Goal: Task Accomplishment & Management: Use online tool/utility

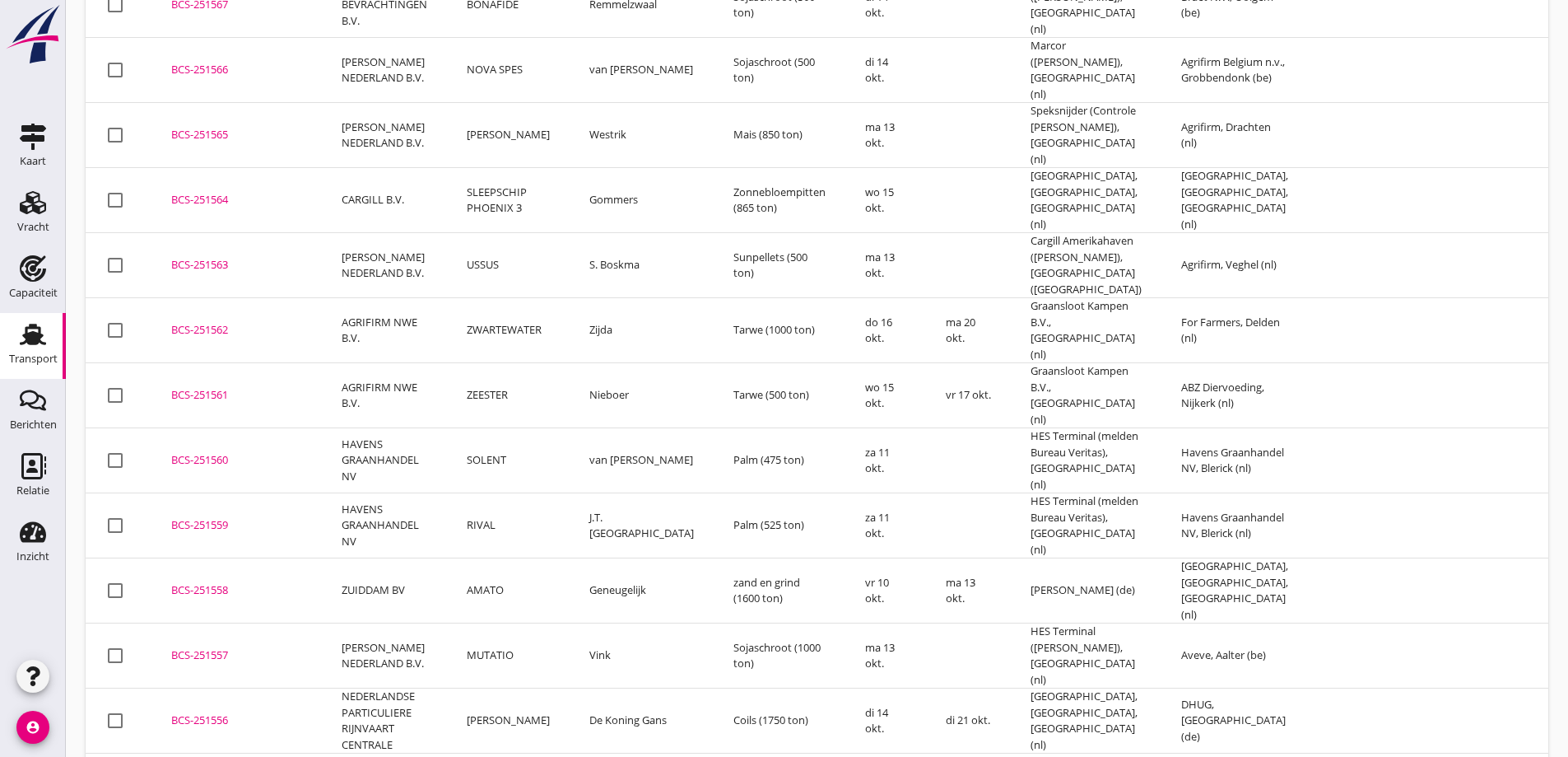
scroll to position [576, 0]
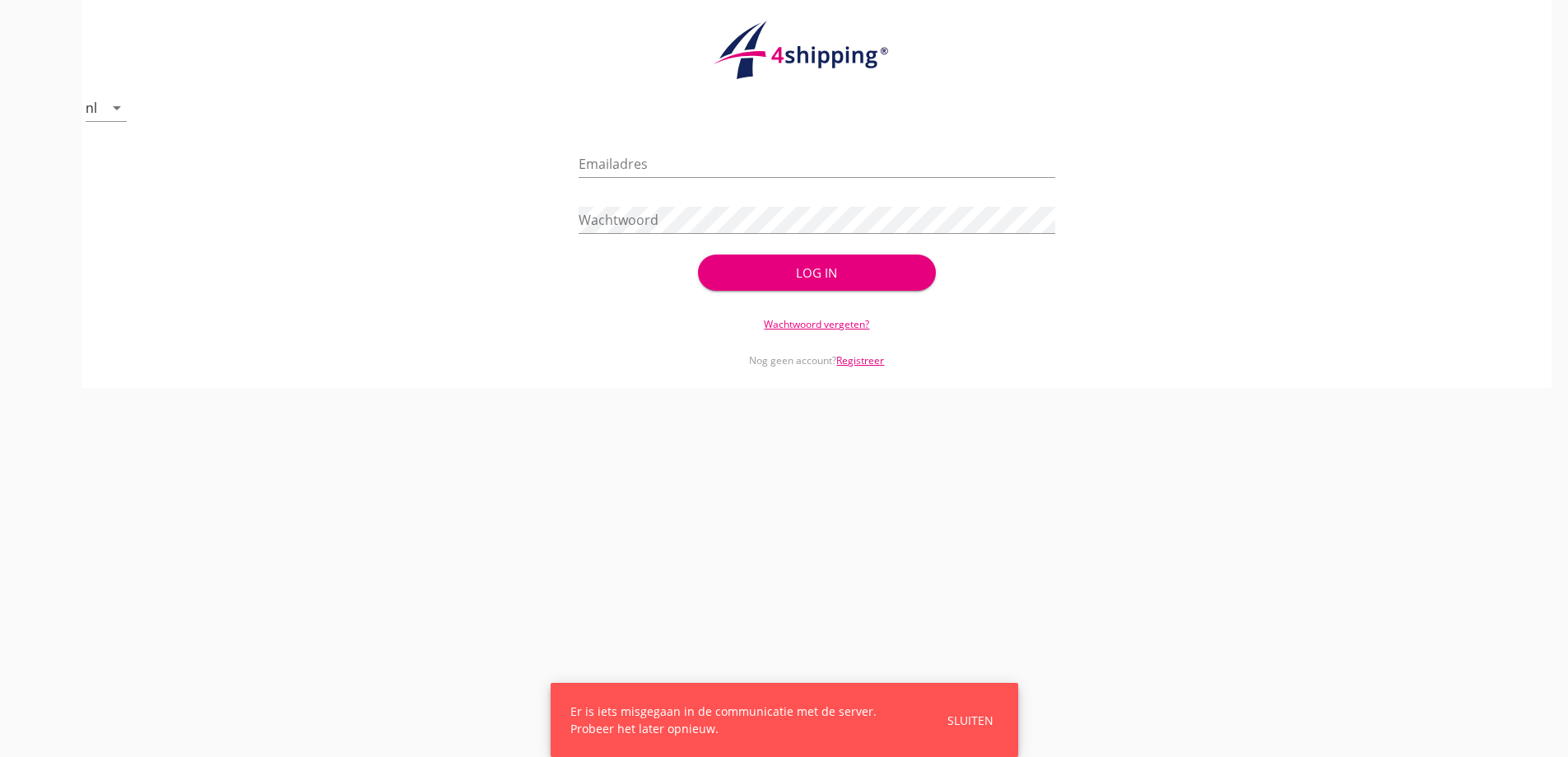
click at [676, 147] on div "Emailadres" at bounding box center [816, 167] width 476 height 53
click at [691, 168] on input "Emailadres" at bounding box center [816, 164] width 476 height 27
type input "vanandel@stoffersbevrachtingen.nl"
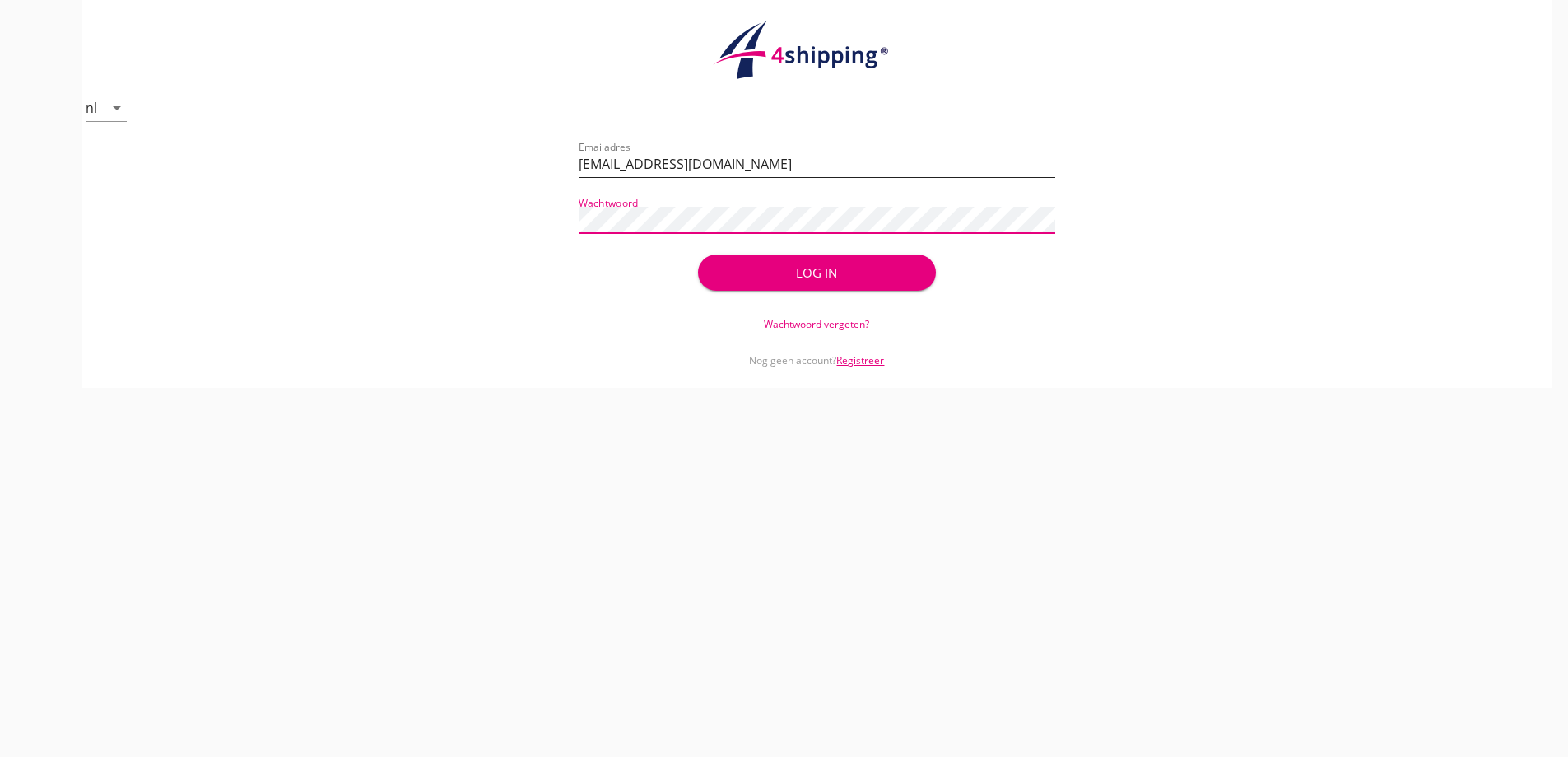
click at [698, 254] on button "Log in" at bounding box center [817, 272] width 238 height 37
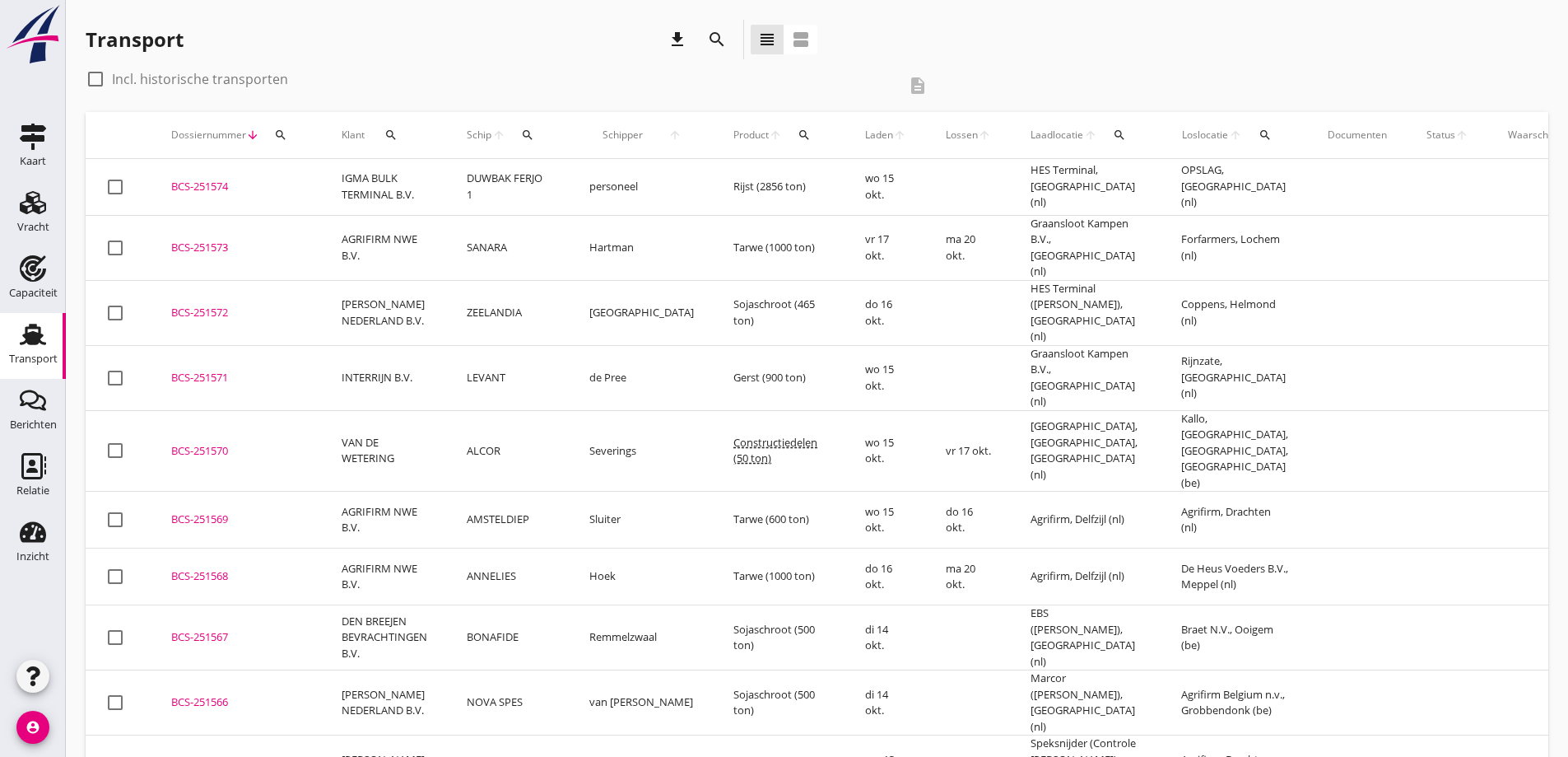
click at [984, 20] on div "Transport download search view_headline view_agenda check_box_outline_blank Inc…" at bounding box center [816, 730] width 1501 height 1461
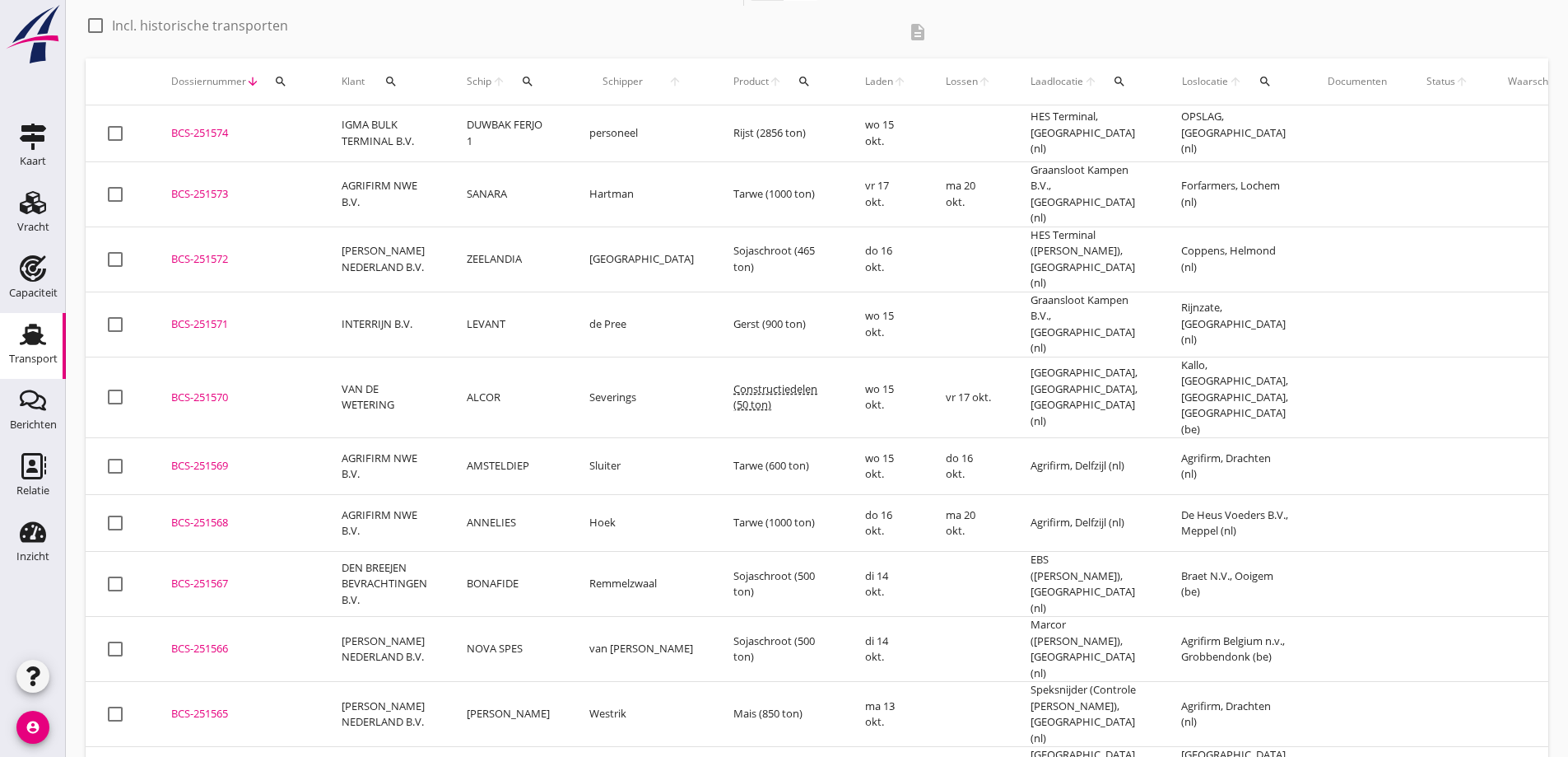
scroll to position [82, 0]
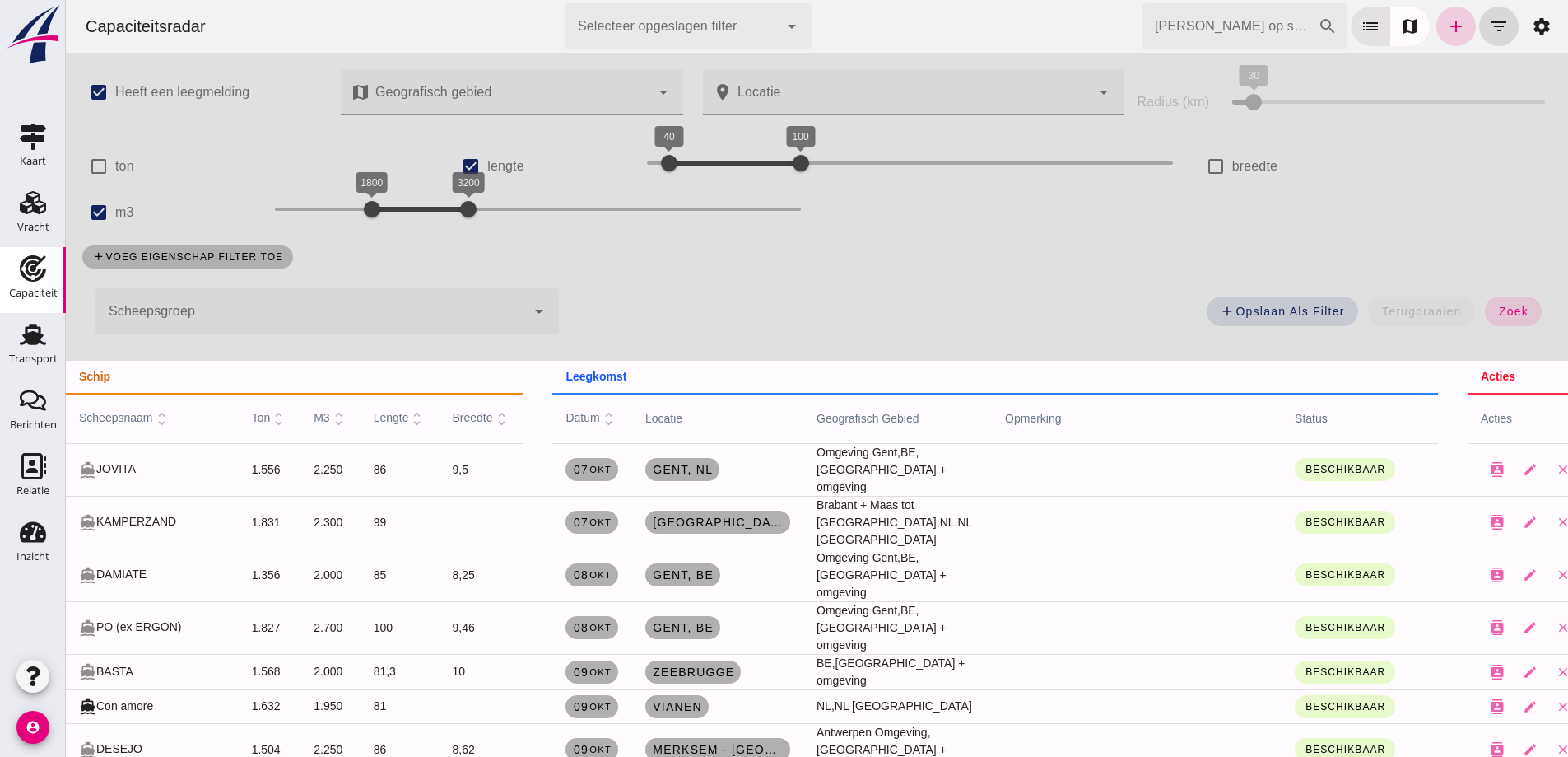
scroll to position [906, 0]
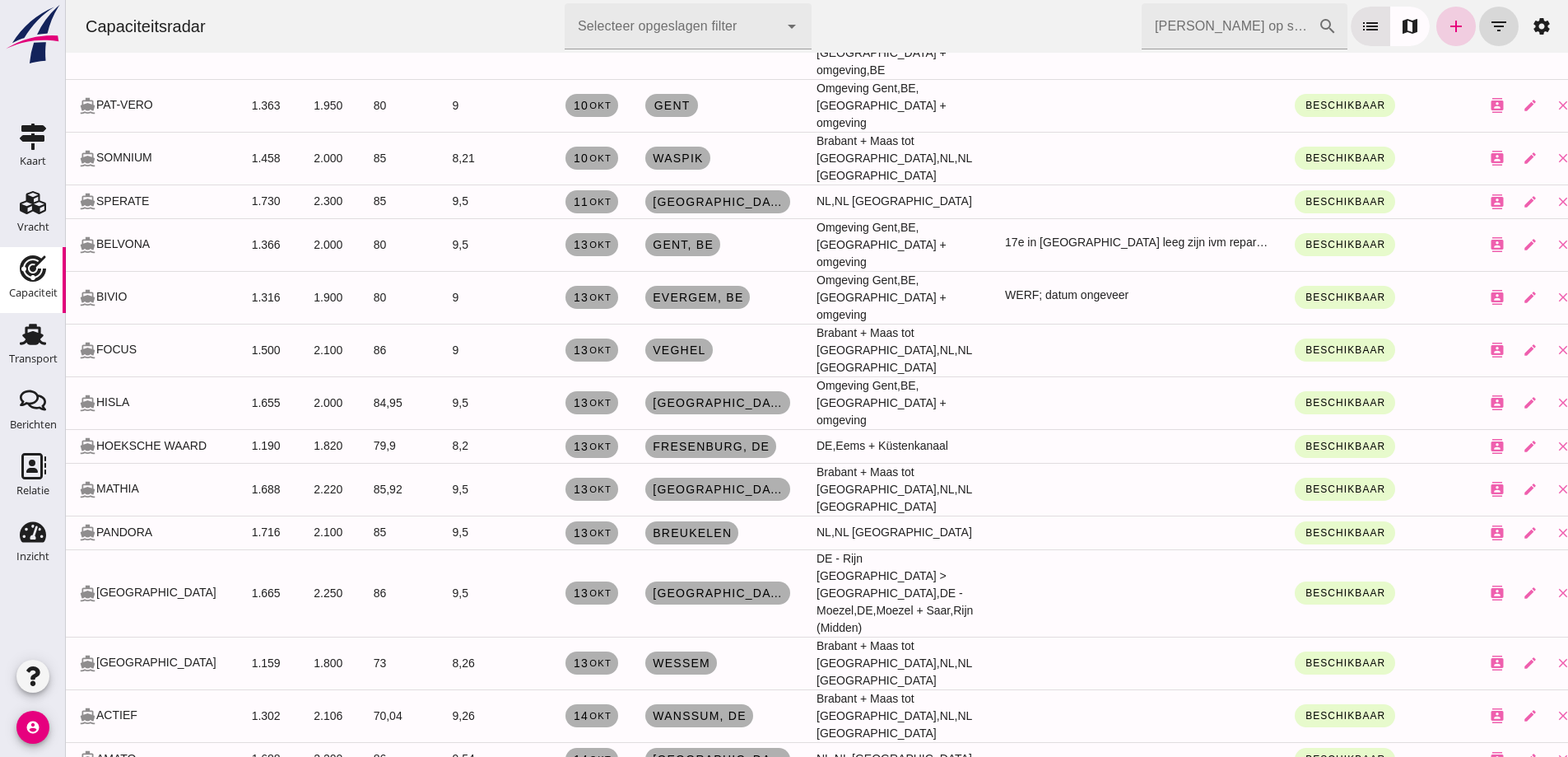
click at [1446, 23] on icon "add" at bounding box center [1456, 27] width 20 height 20
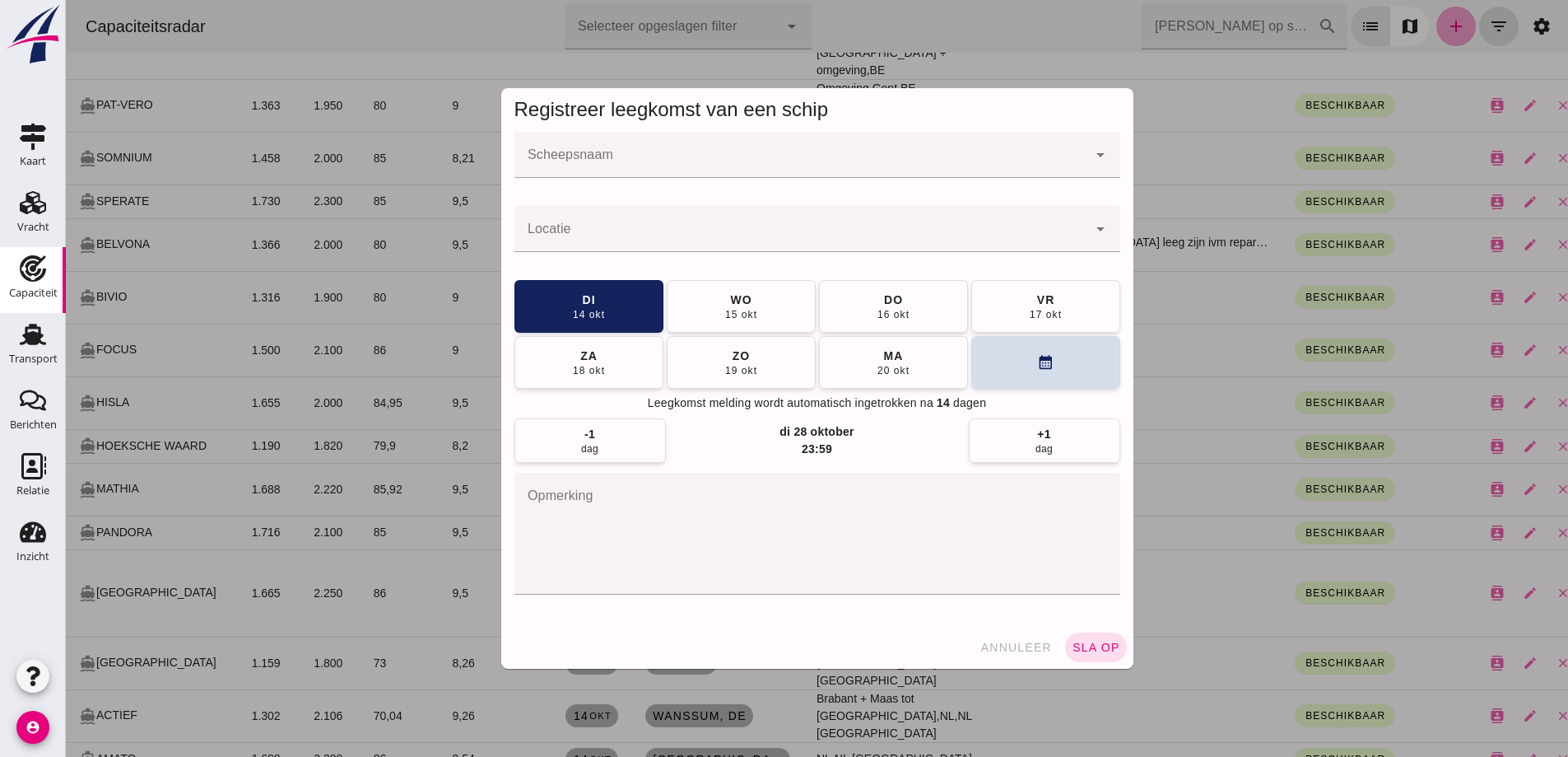
scroll to position [0, 0]
click at [591, 178] on div "Scheepsnaam Scheepsnaam cancel arrow_drop_down" at bounding box center [817, 164] width 606 height 64
click at [593, 163] on input "Scheepsnaam" at bounding box center [800, 164] width 573 height 20
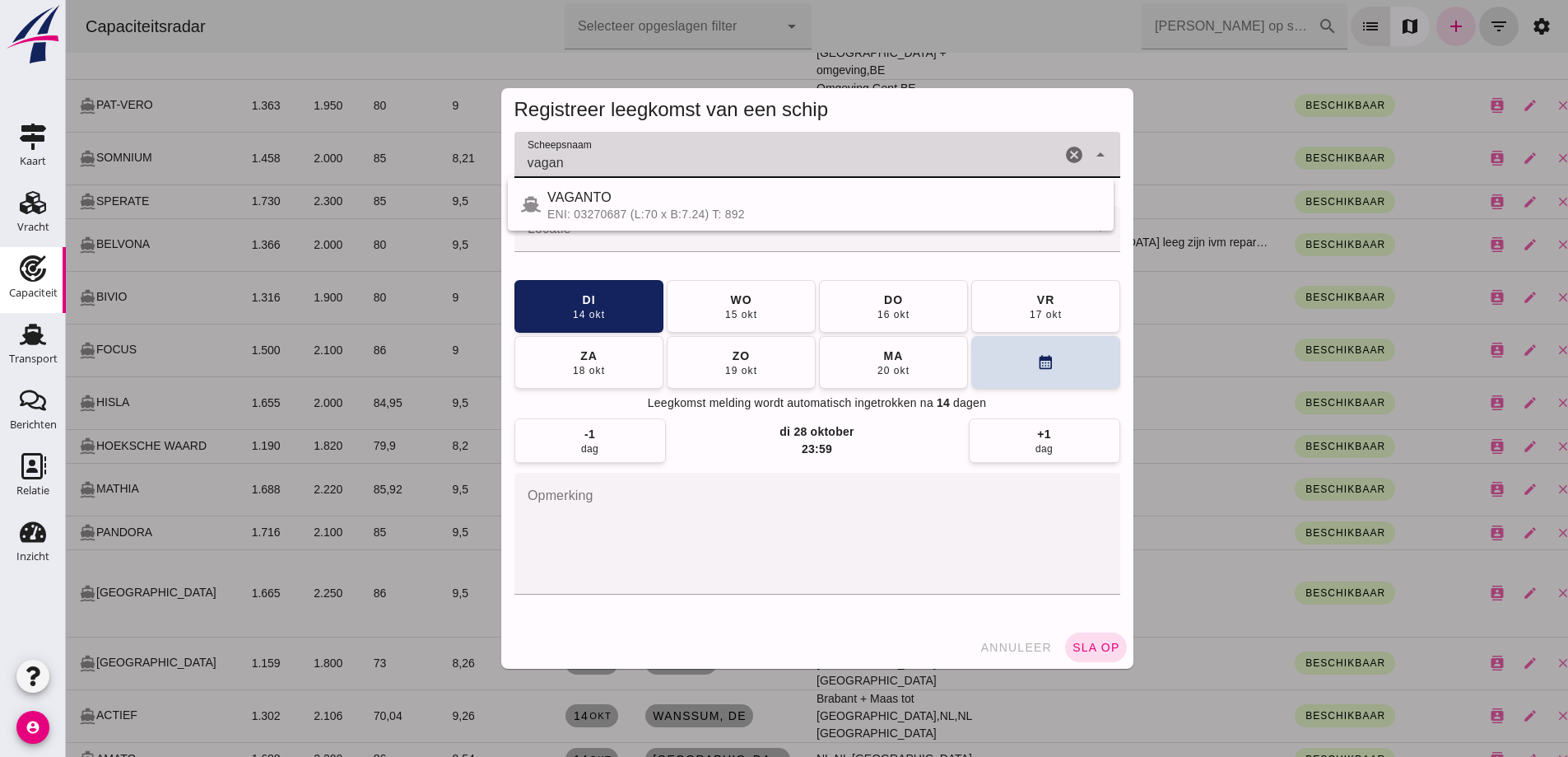
click at [624, 203] on div "VAGANTO" at bounding box center [823, 197] width 553 height 20
type input "VAGANTO"
click at [634, 230] on input "Locatie" at bounding box center [800, 238] width 573 height 20
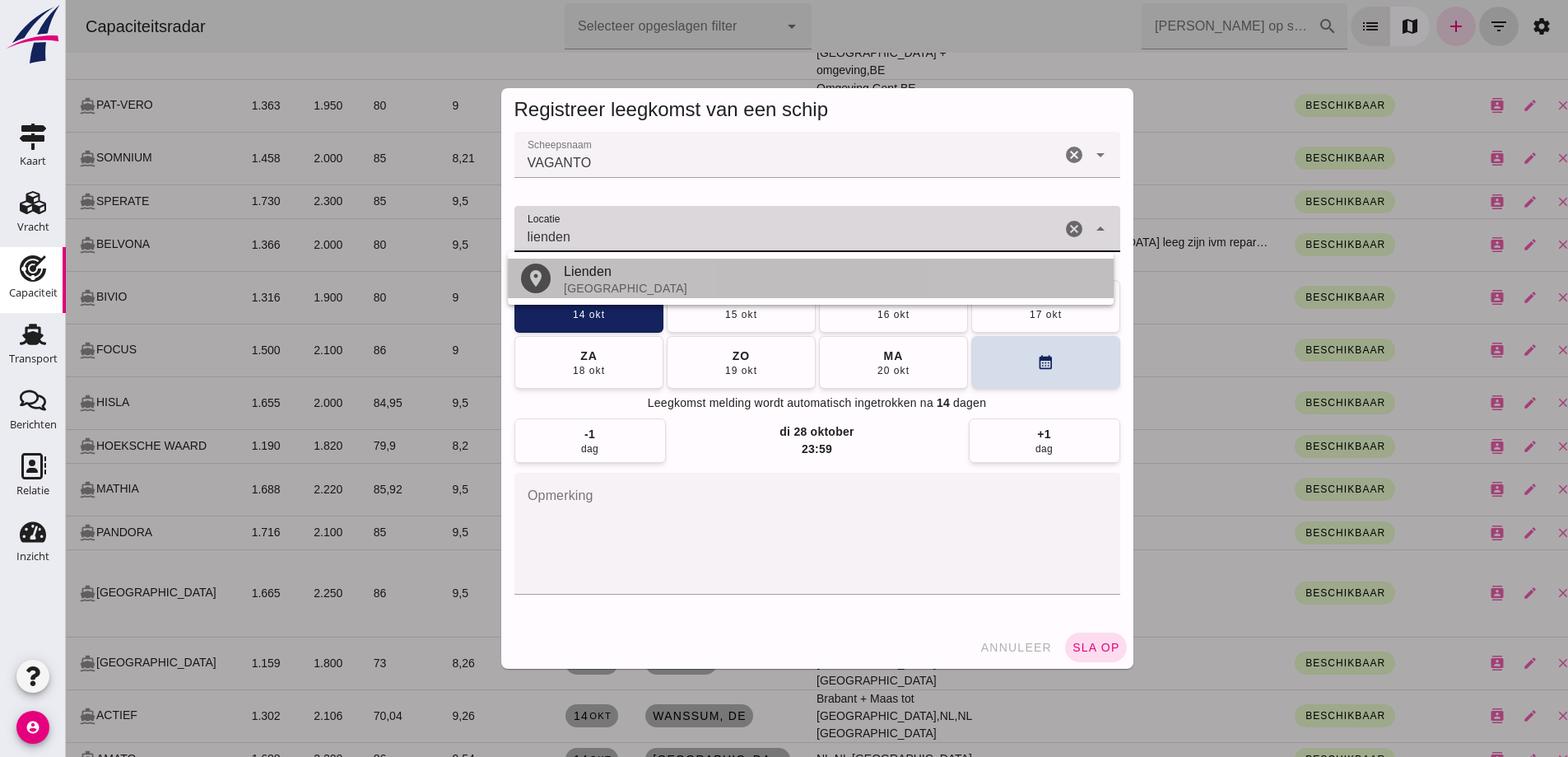
click at [616, 277] on div "Lienden" at bounding box center [832, 272] width 536 height 20
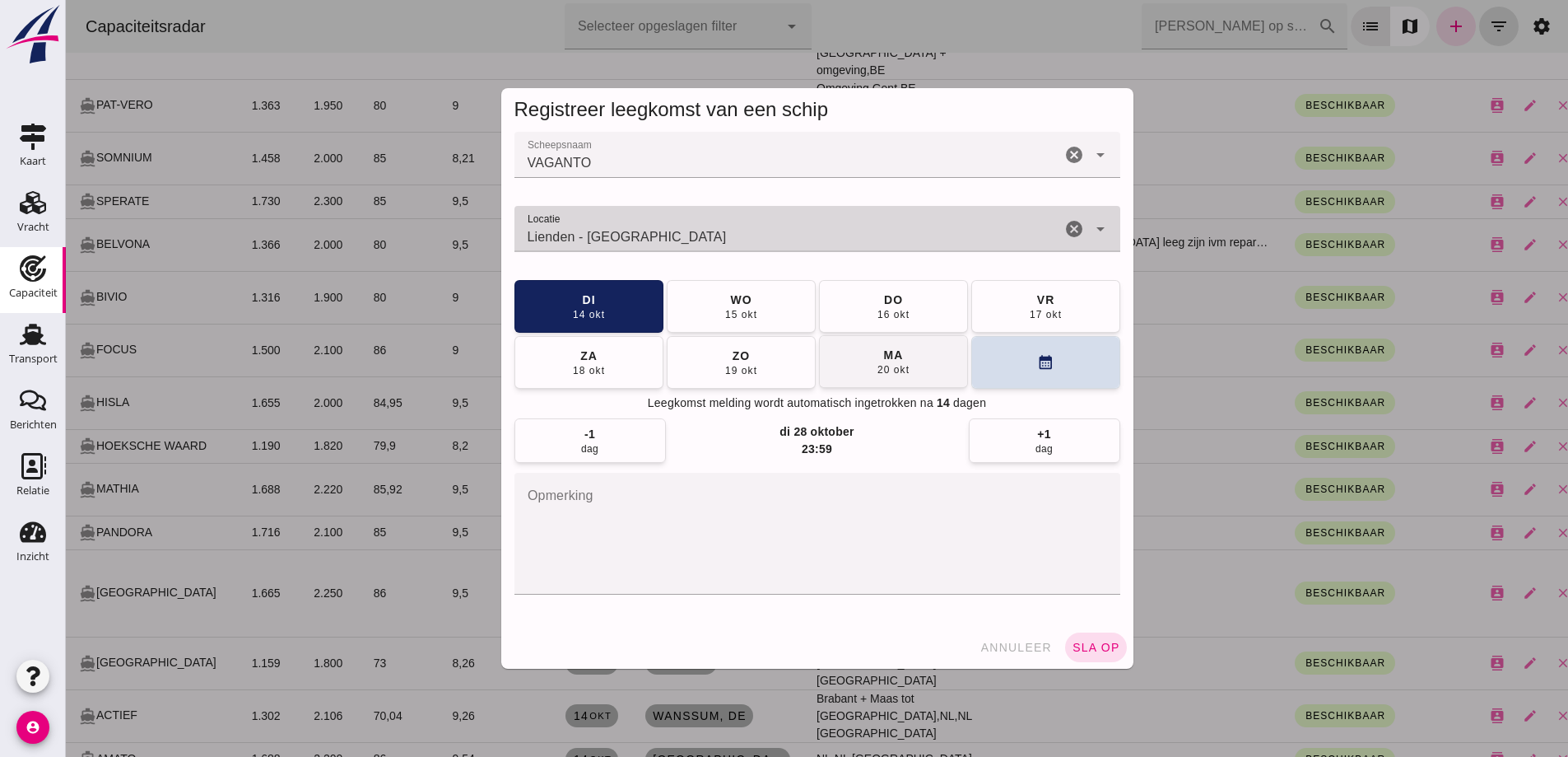
type input "Lienden - [GEOGRAPHIC_DATA]"
click at [874, 379] on button "[DATE]" at bounding box center [893, 362] width 149 height 53
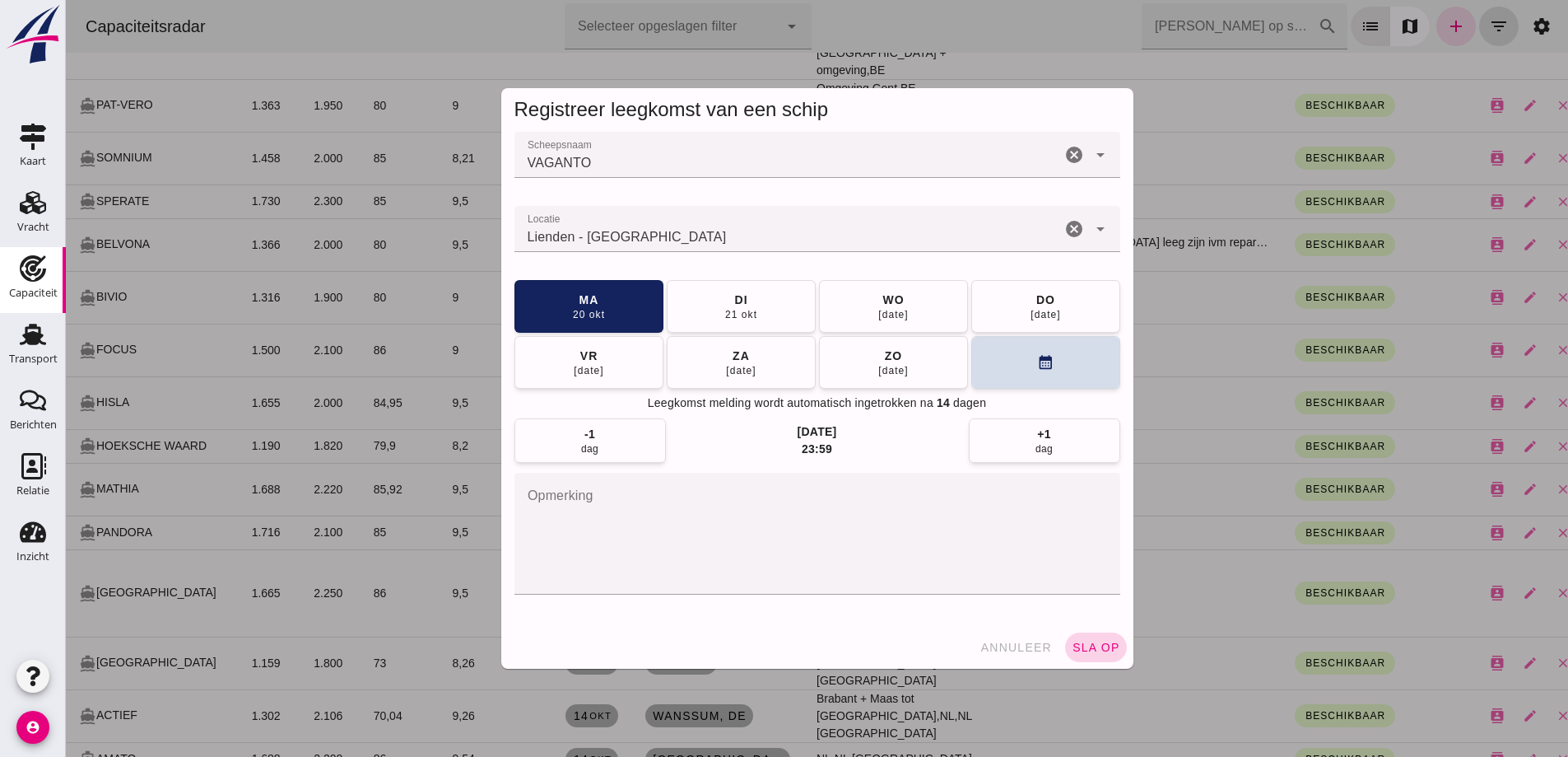
click at [1101, 653] on span "sla op" at bounding box center [1096, 647] width 48 height 13
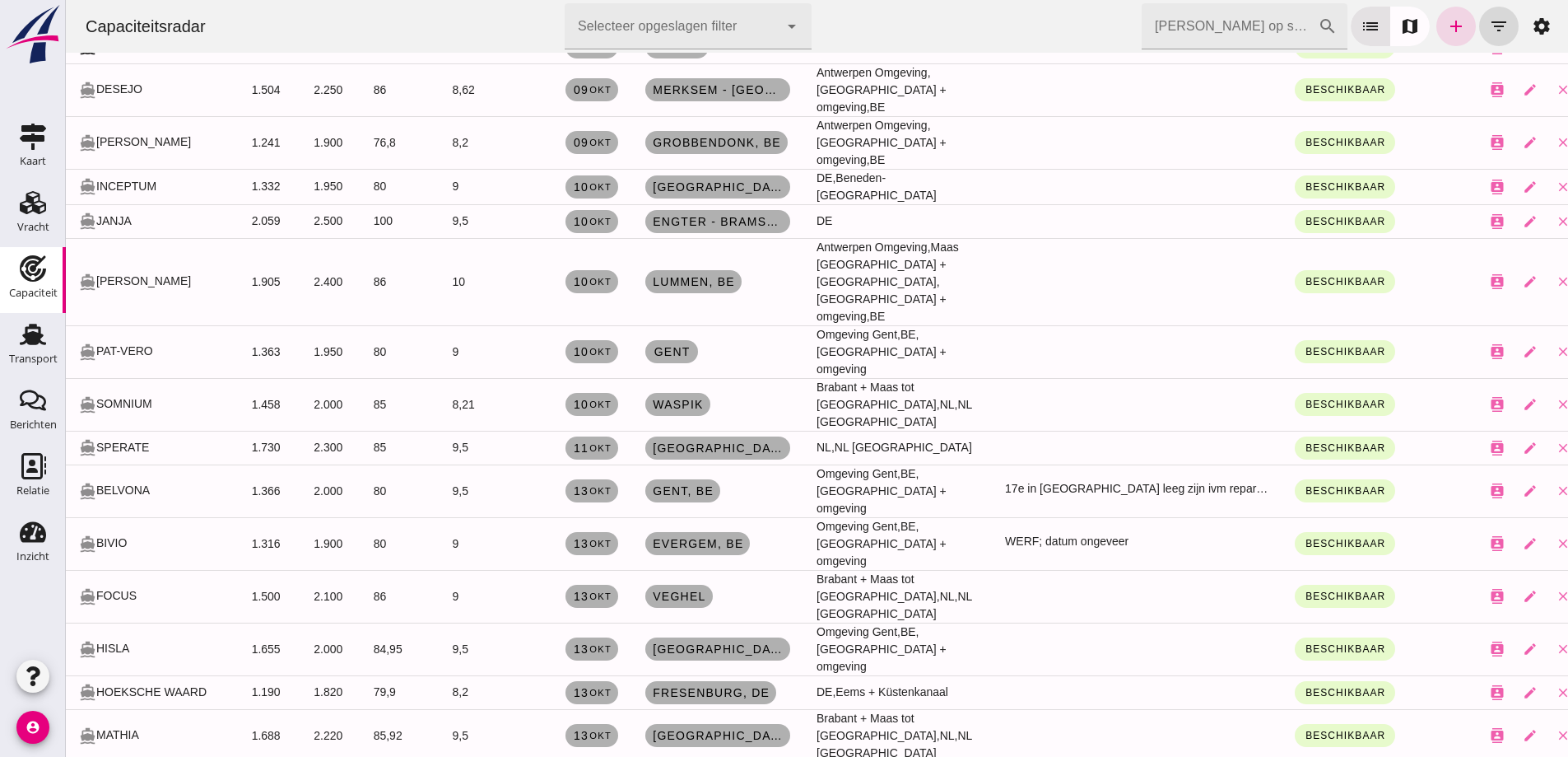
scroll to position [658, 0]
click at [21, 474] on icon "Relatie" at bounding box center [33, 465] width 26 height 27
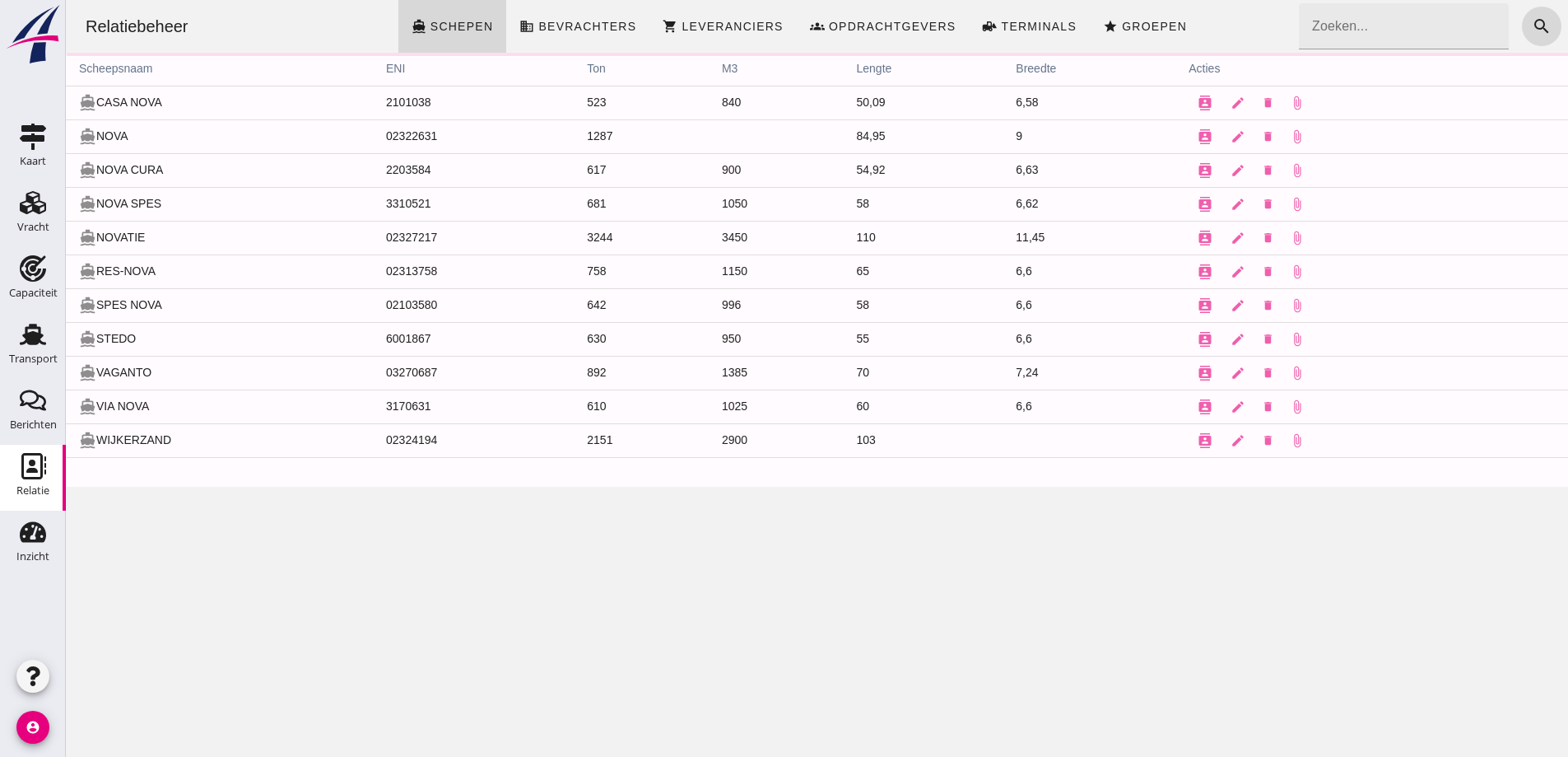
click at [1371, 27] on input "Zoeken..." at bounding box center [1399, 27] width 201 height 46
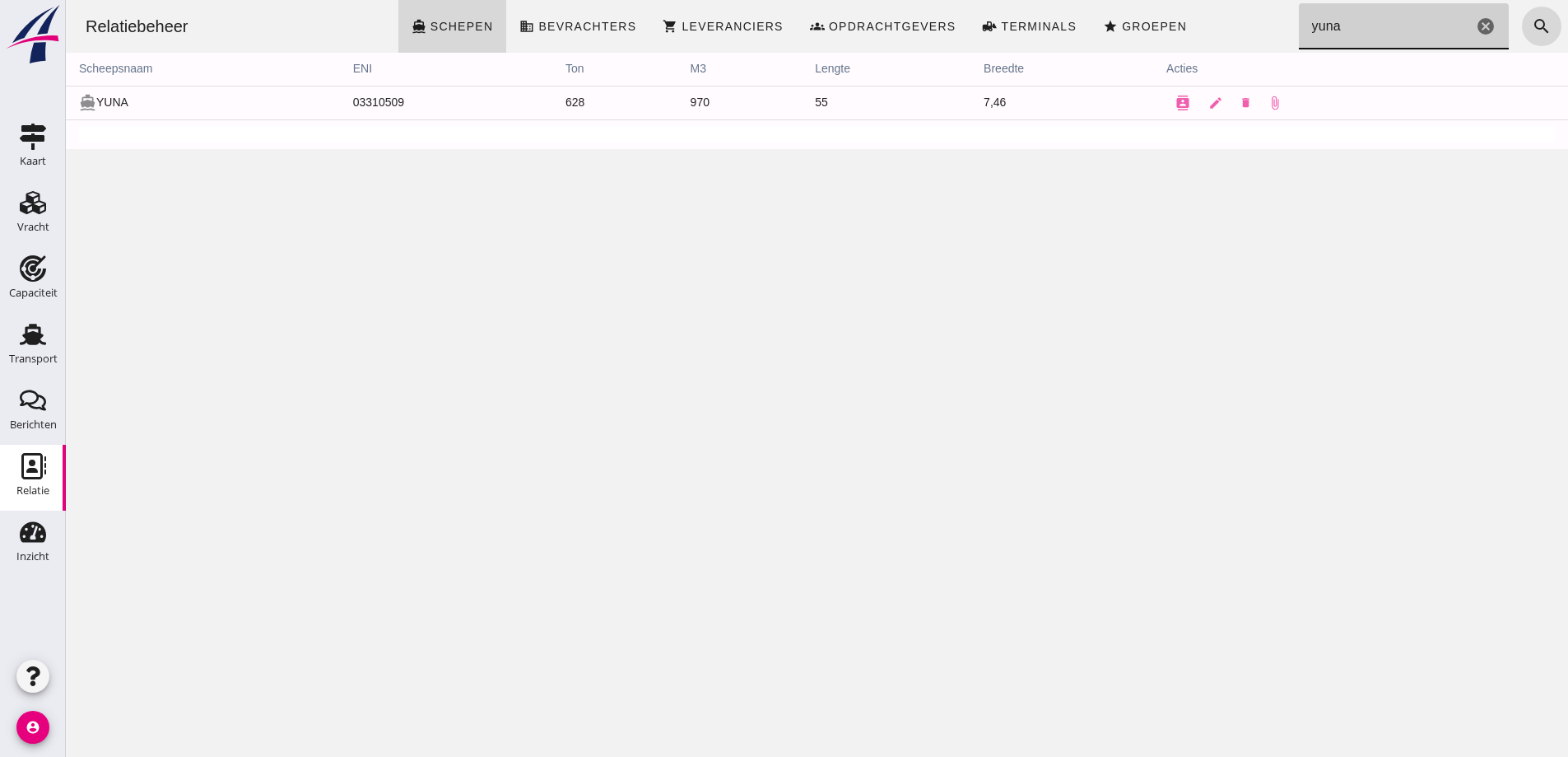
type input "yuna"
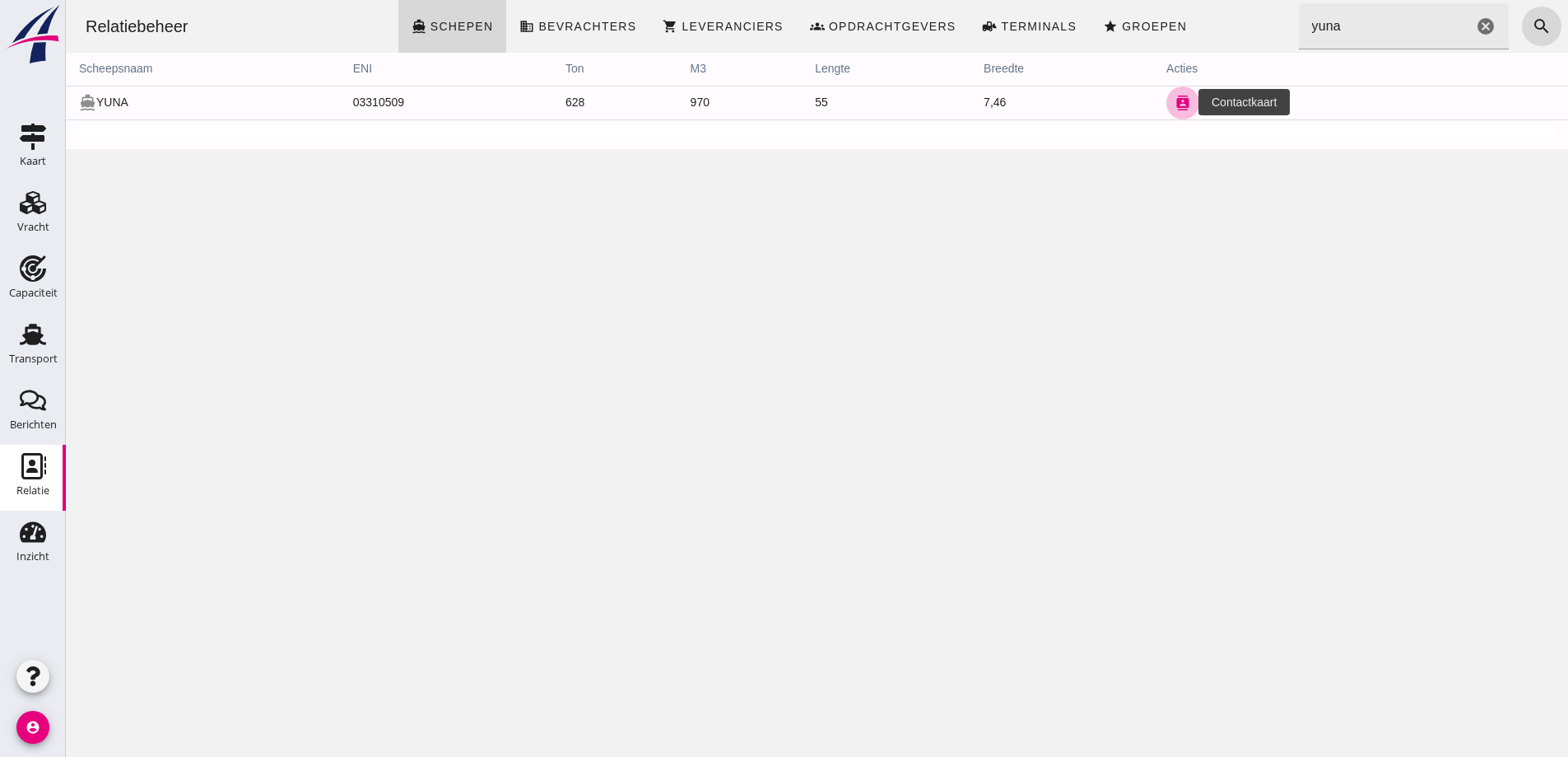
click at [1181, 98] on icon "contacts" at bounding box center [1182, 102] width 15 height 15
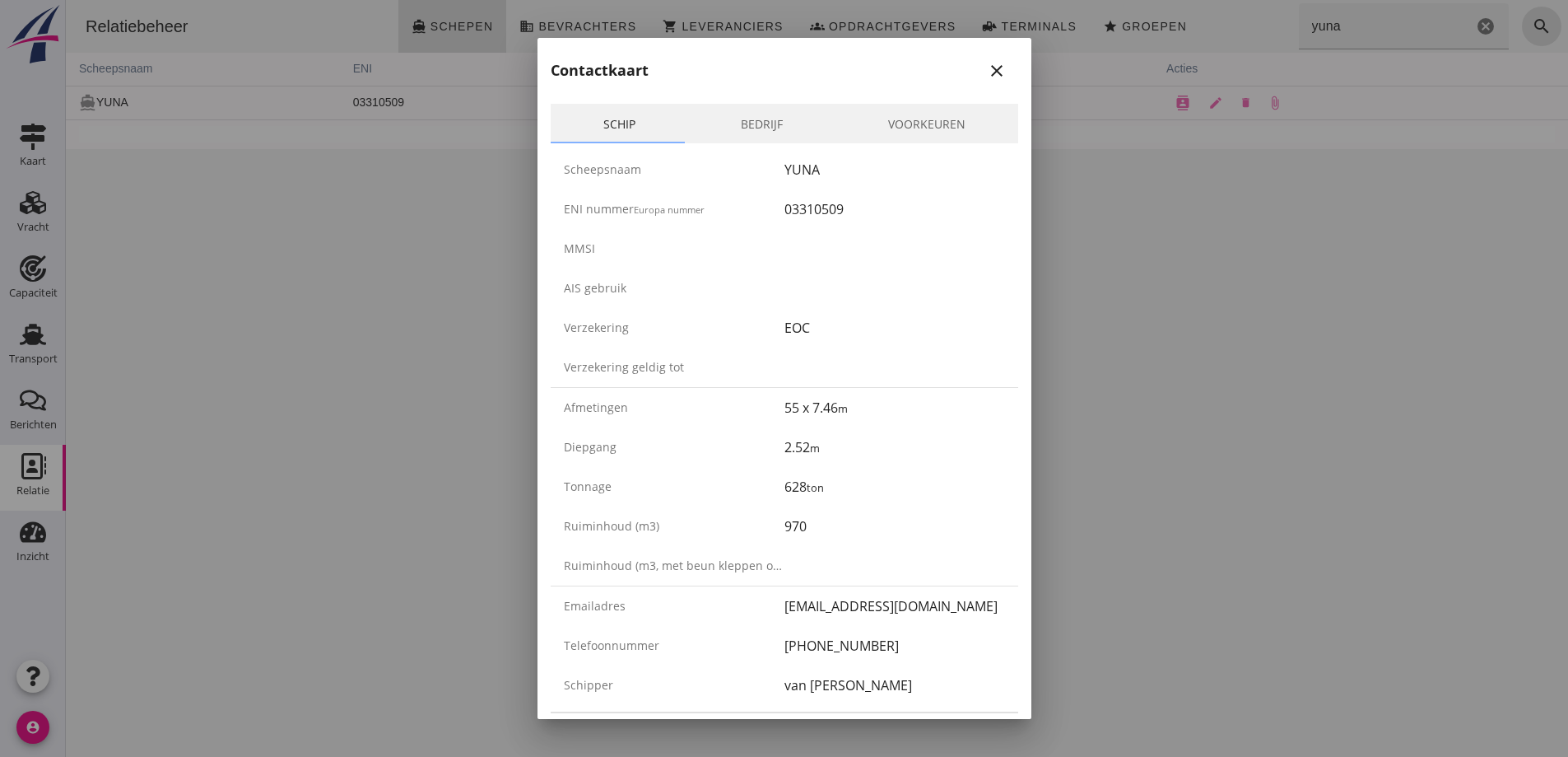
click at [989, 63] on icon "close" at bounding box center [997, 71] width 20 height 20
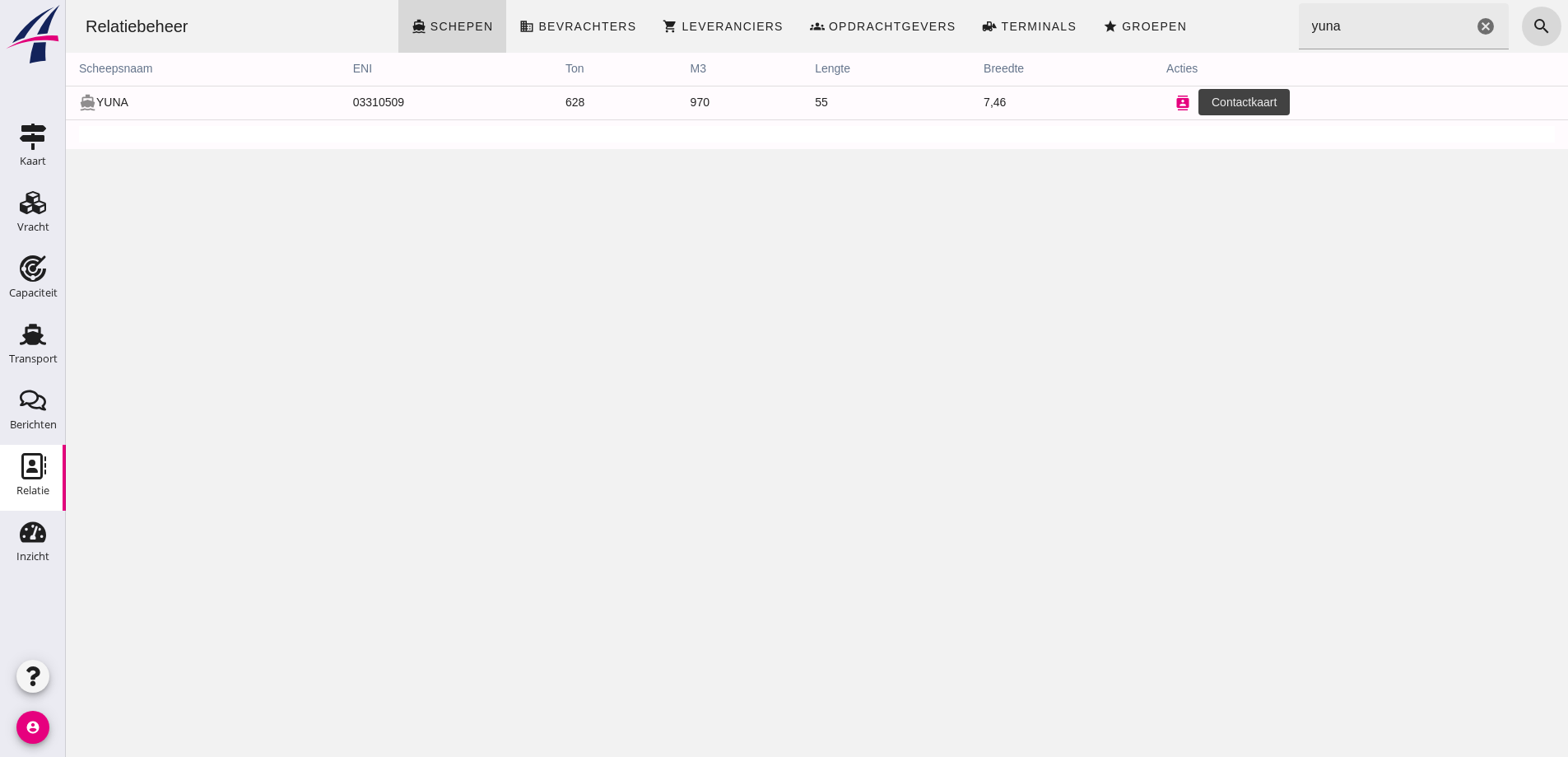
click at [1175, 105] on icon "contacts" at bounding box center [1182, 102] width 15 height 15
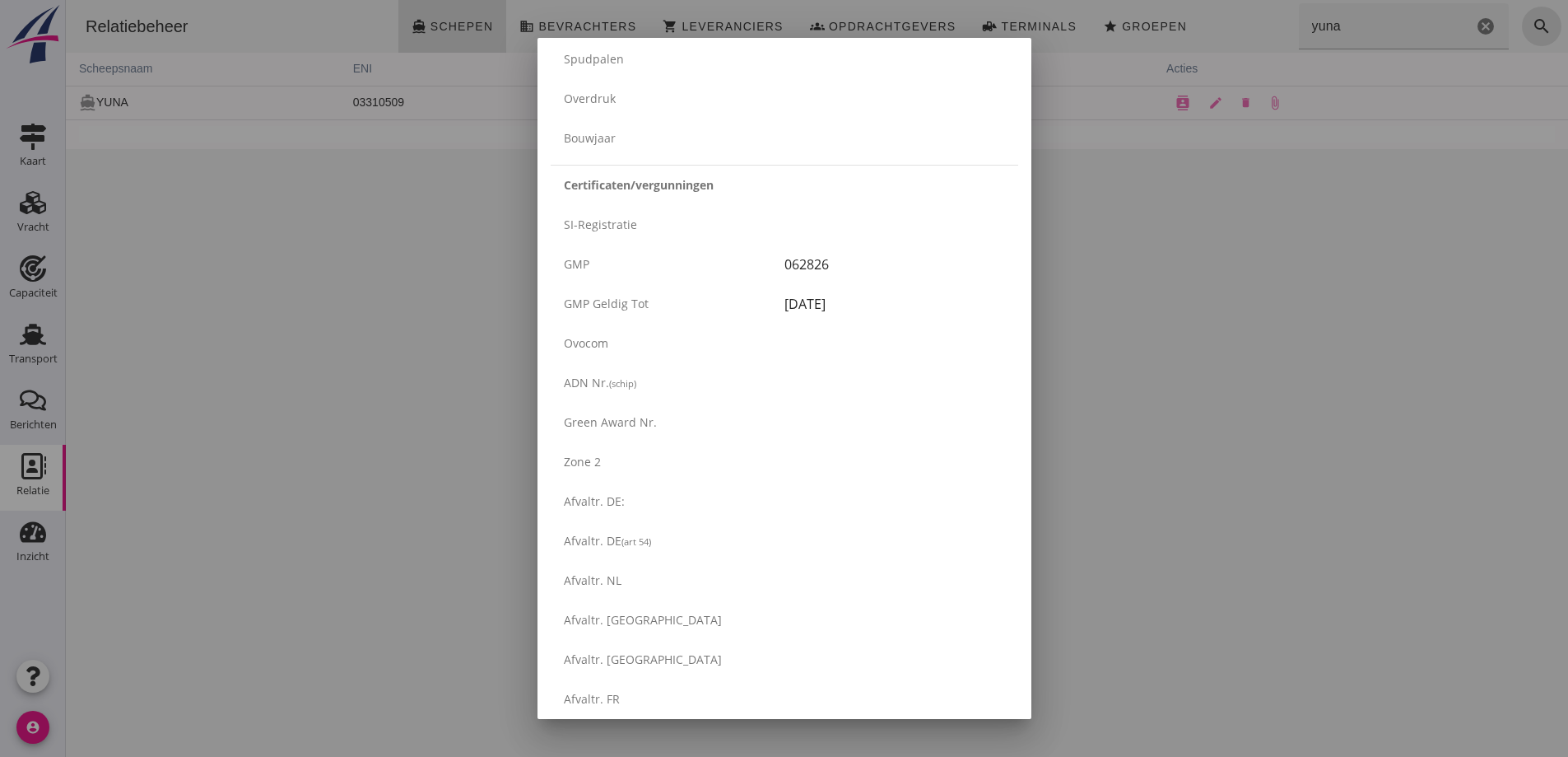
scroll to position [2664, 0]
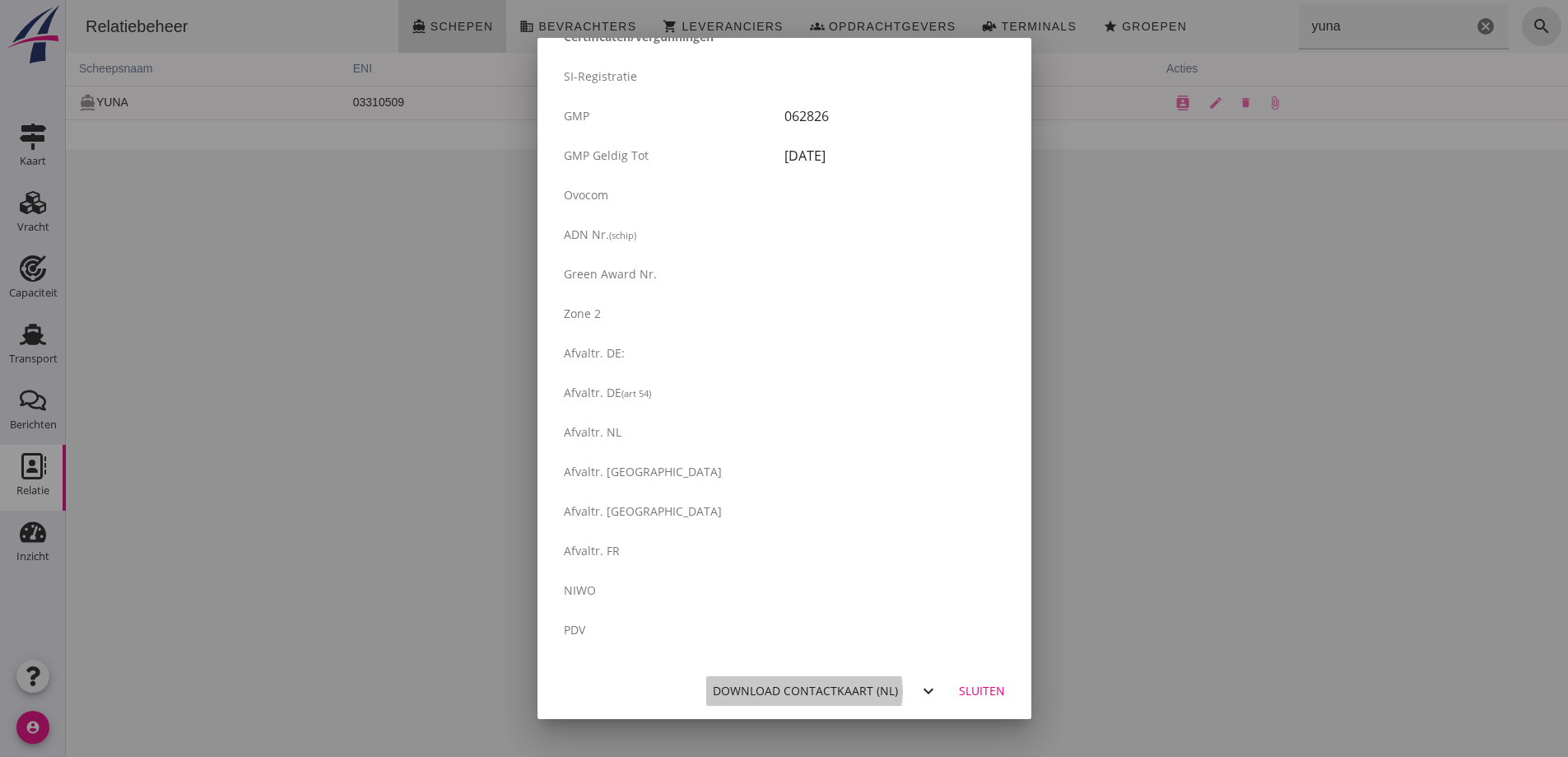
click at [886, 695] on button "Download contactkaart (nl)" at bounding box center [806, 690] width 199 height 29
drag, startPoint x: 291, startPoint y: 205, endPoint x: 188, endPoint y: 27, distance: 205.7
click at [291, 206] on div at bounding box center [784, 378] width 1568 height 757
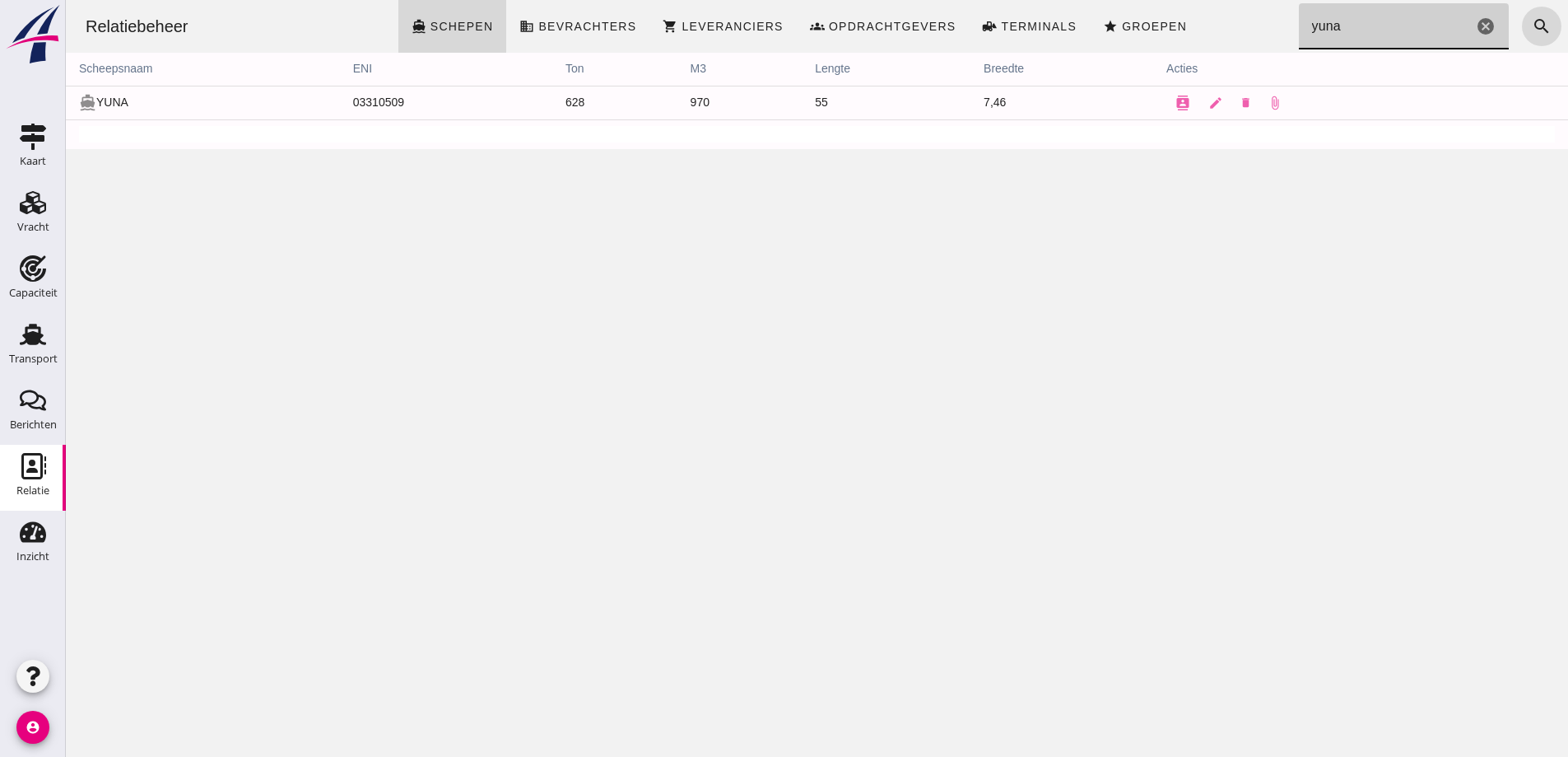
drag, startPoint x: 1376, startPoint y: 31, endPoint x: 1237, endPoint y: 19, distance: 139.5
click at [1237, 19] on div "Relatiebeheer directions_boat Schepen business Bevrachters shopping_cart Levera…" at bounding box center [816, 27] width 1489 height 53
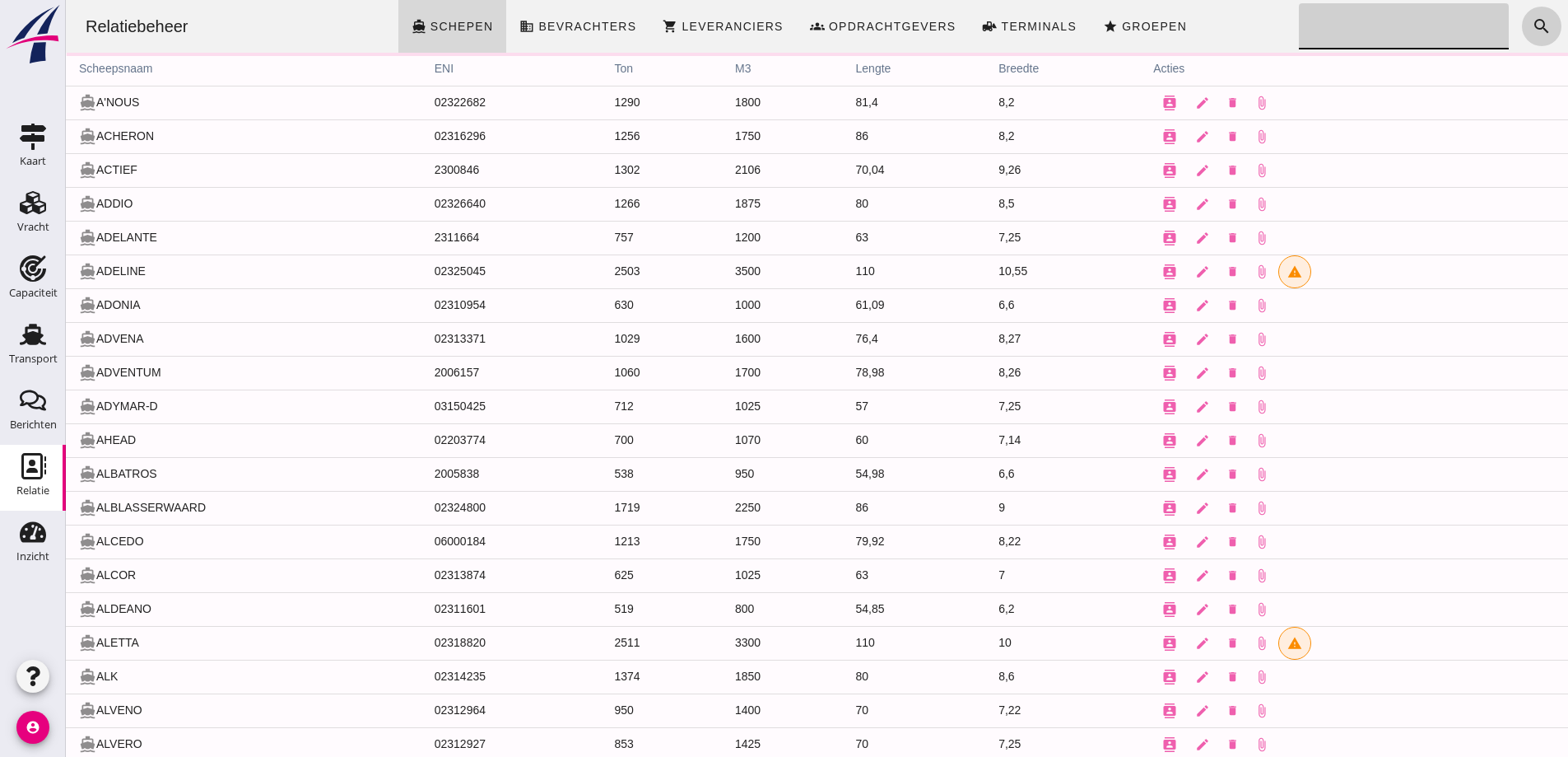
click at [1521, 27] on button "search" at bounding box center [1541, 26] width 39 height 39
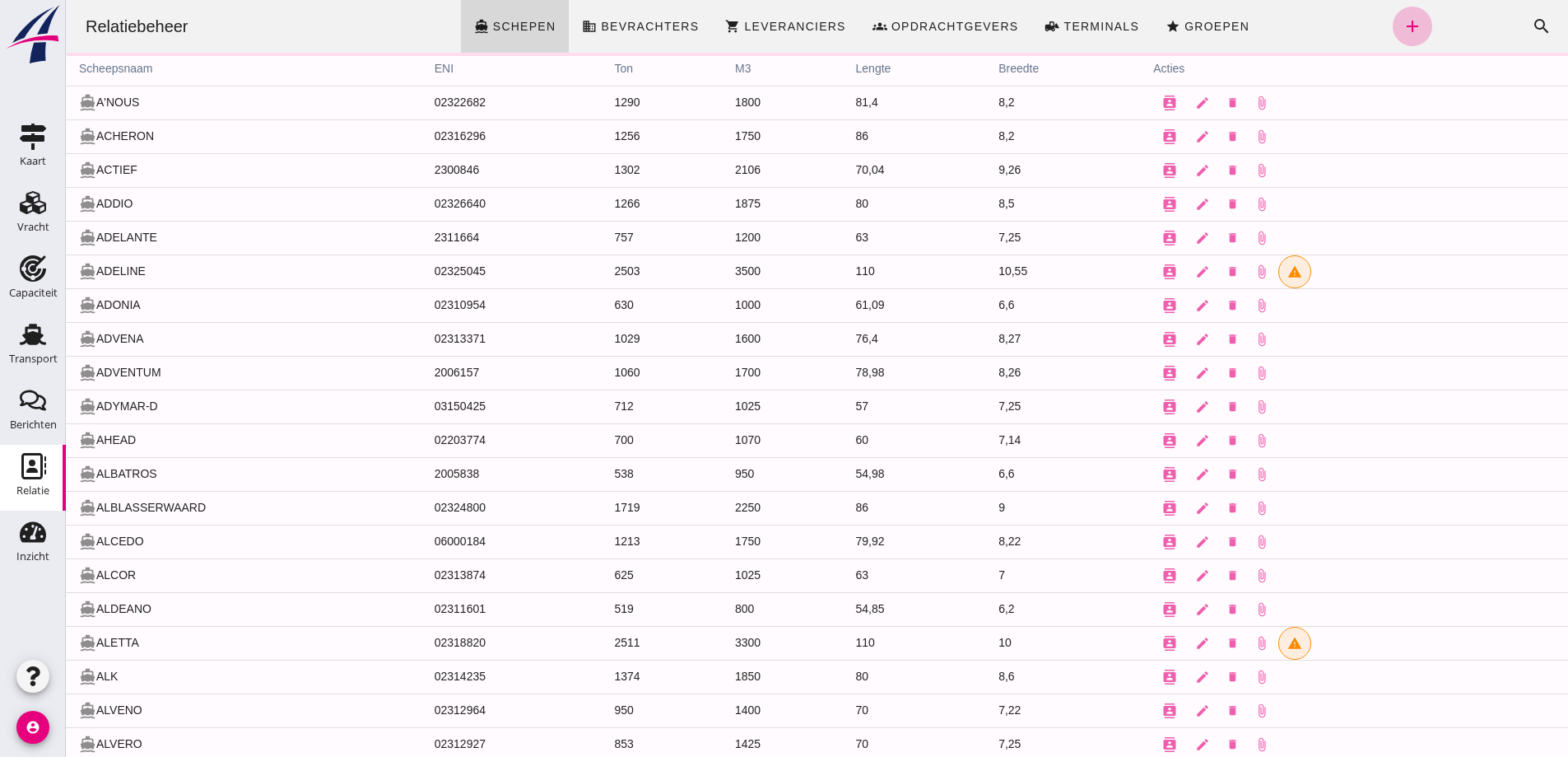
click at [1403, 25] on icon "add" at bounding box center [1413, 27] width 20 height 20
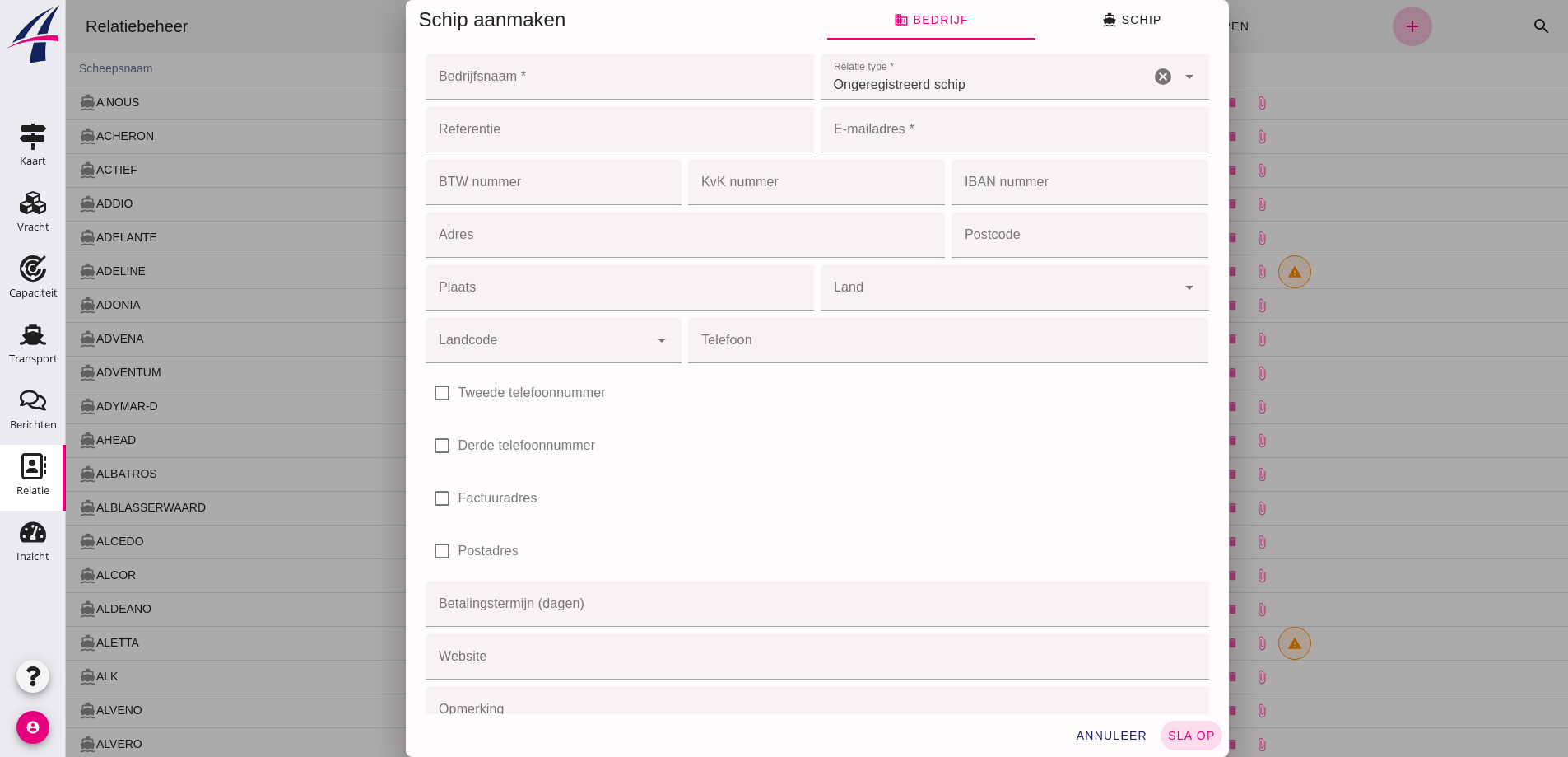
click at [1108, 731] on div "Schip aanmaken business Bedrijf directions_boat Schip Bedrijfsnaam * Bedrijfsna…" at bounding box center [816, 378] width 1501 height 757
click at [1107, 729] on span "annuleer" at bounding box center [1110, 735] width 72 height 13
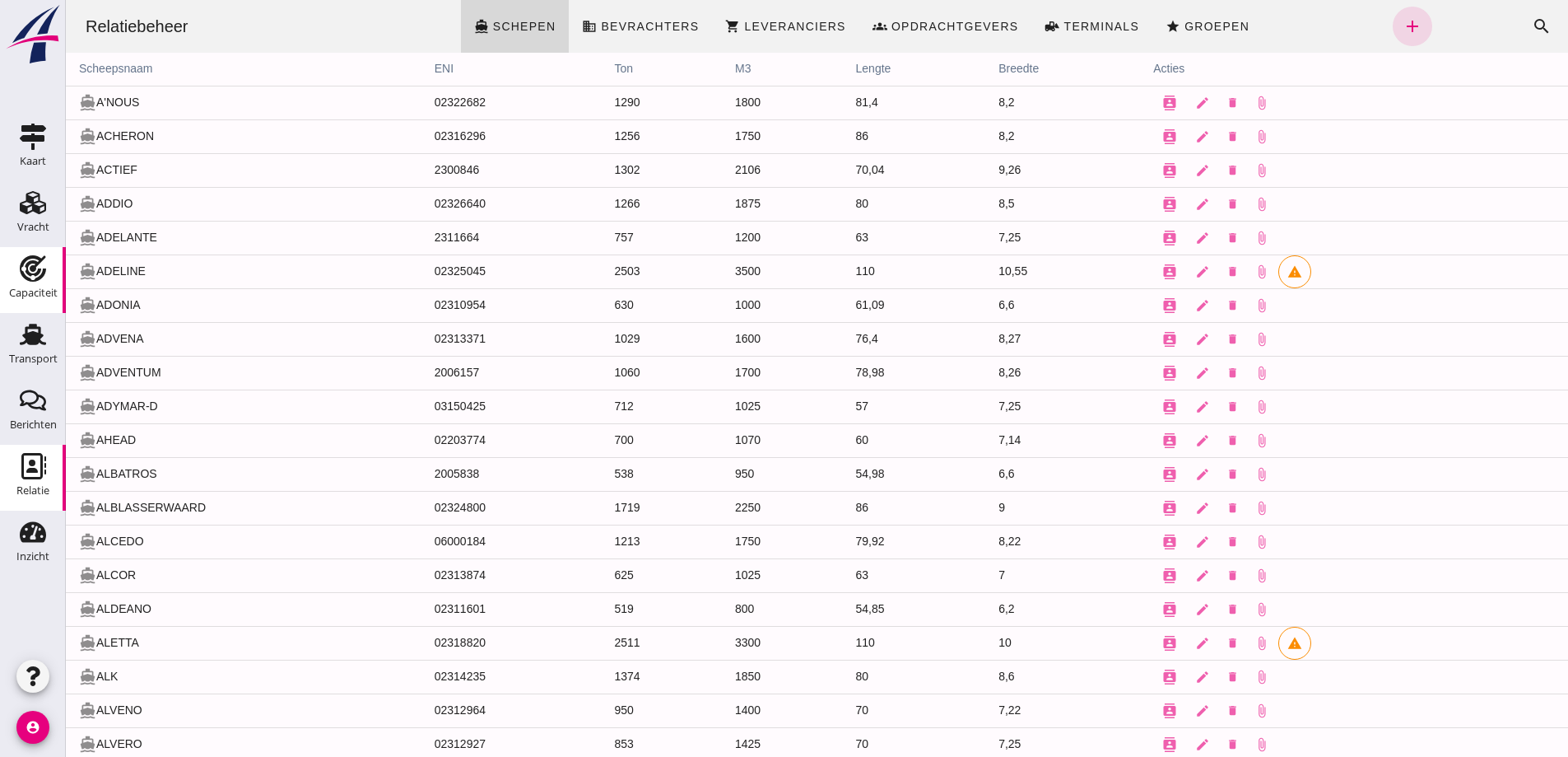
click at [20, 304] on div "Capaciteit" at bounding box center [33, 293] width 48 height 23
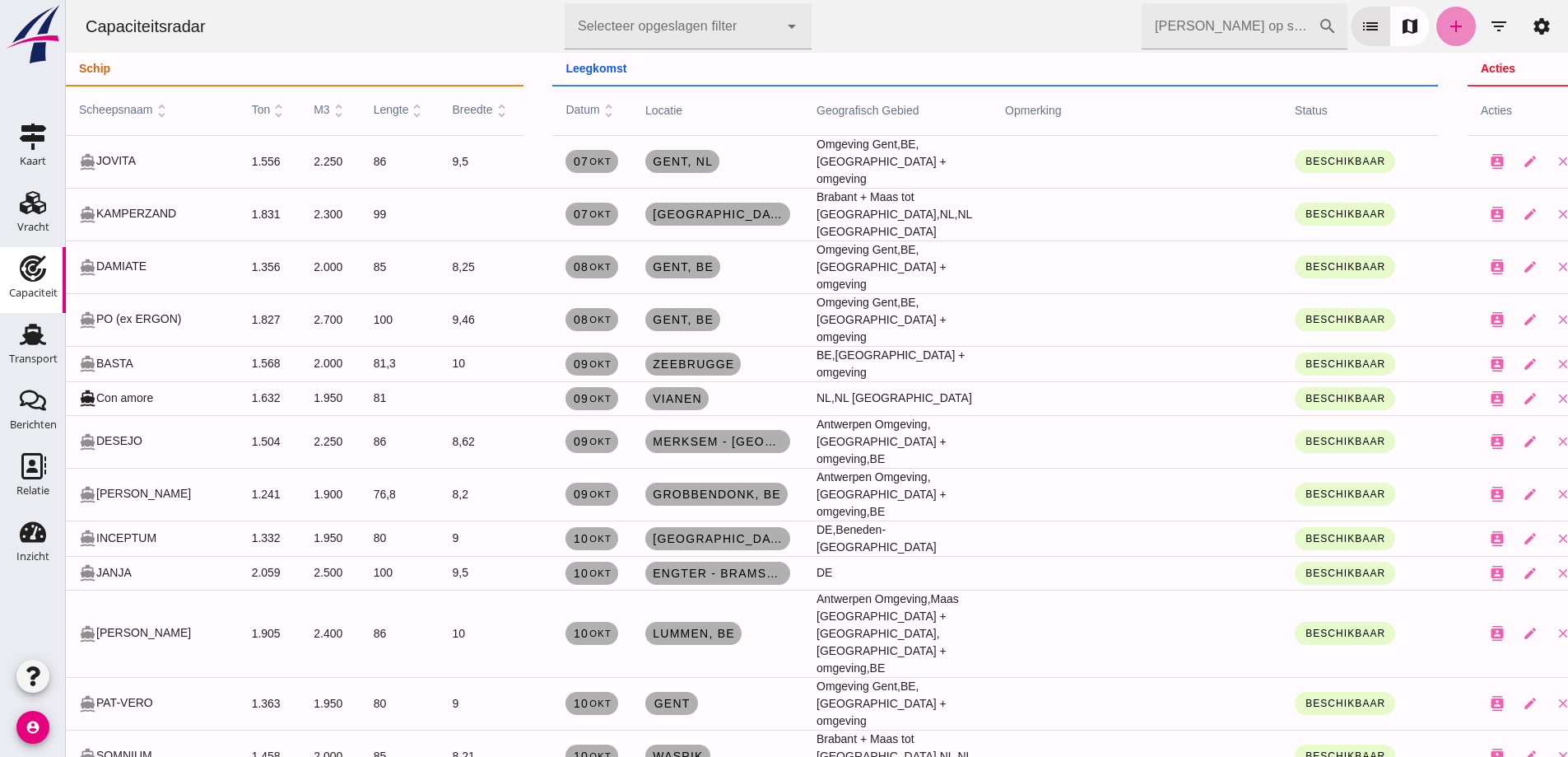
click at [1446, 29] on icon "add" at bounding box center [1456, 27] width 20 height 20
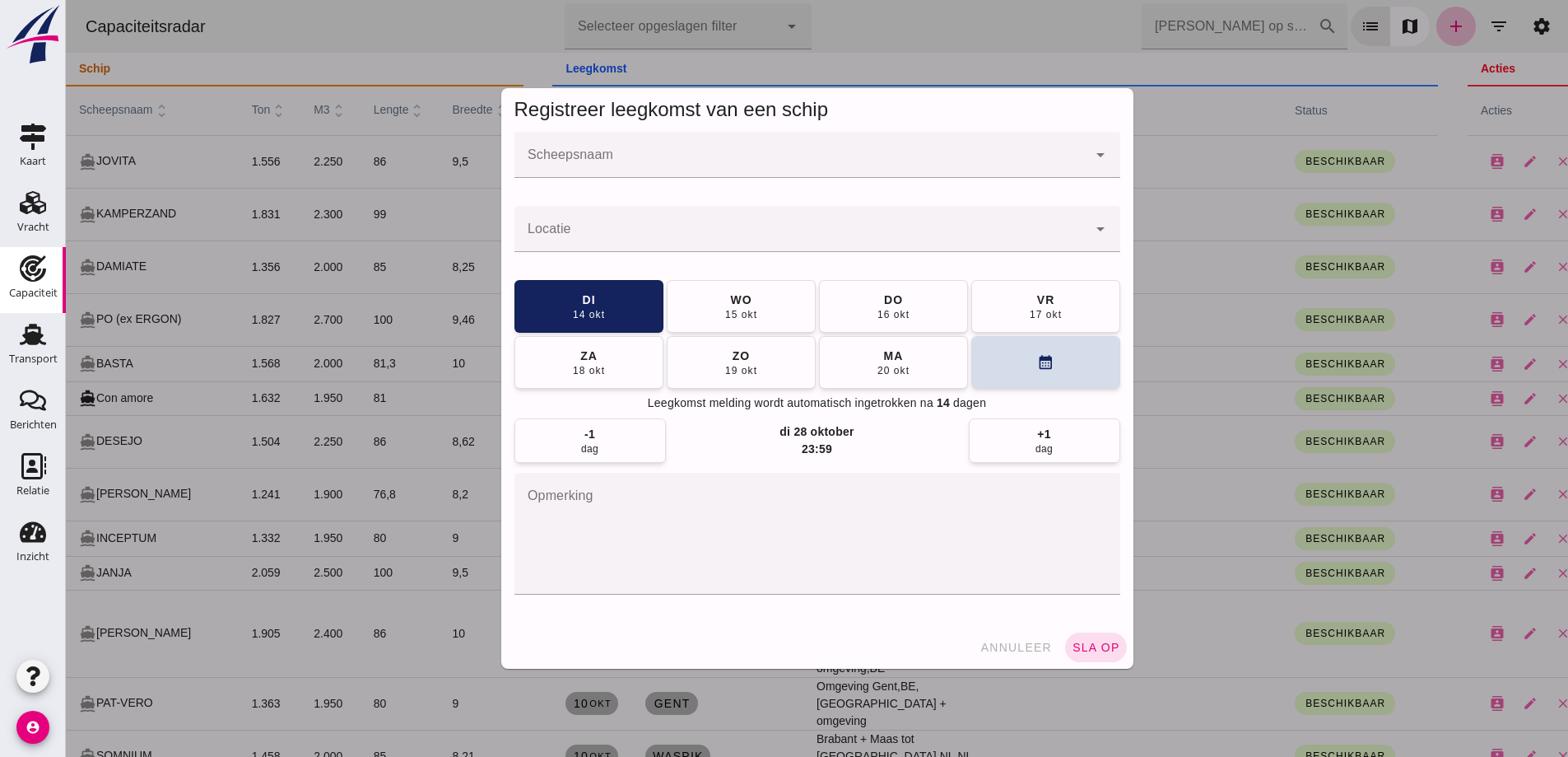
click at [858, 149] on div at bounding box center [800, 155] width 573 height 46
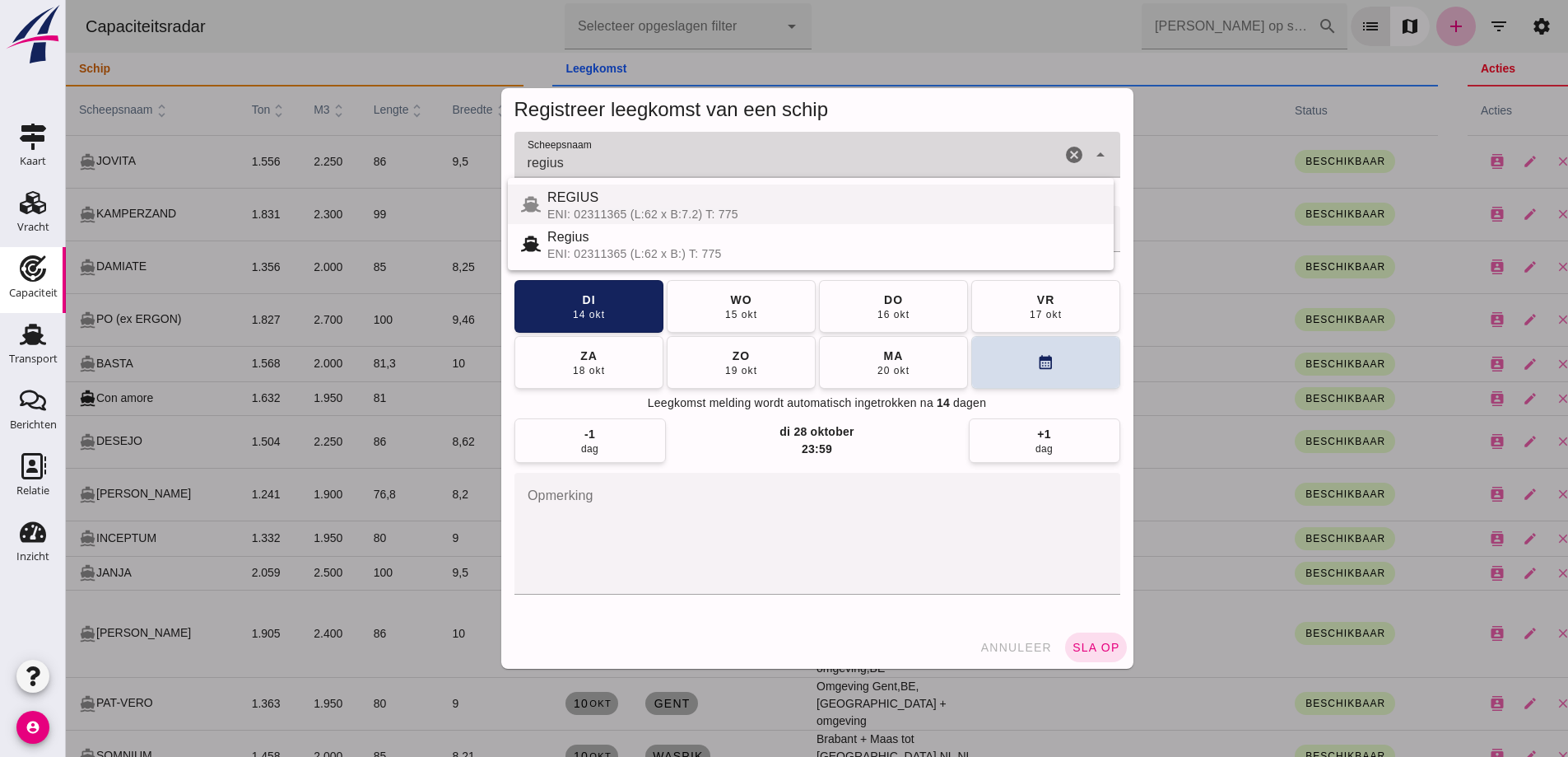
click at [652, 203] on div "REGIUS" at bounding box center [823, 197] width 553 height 20
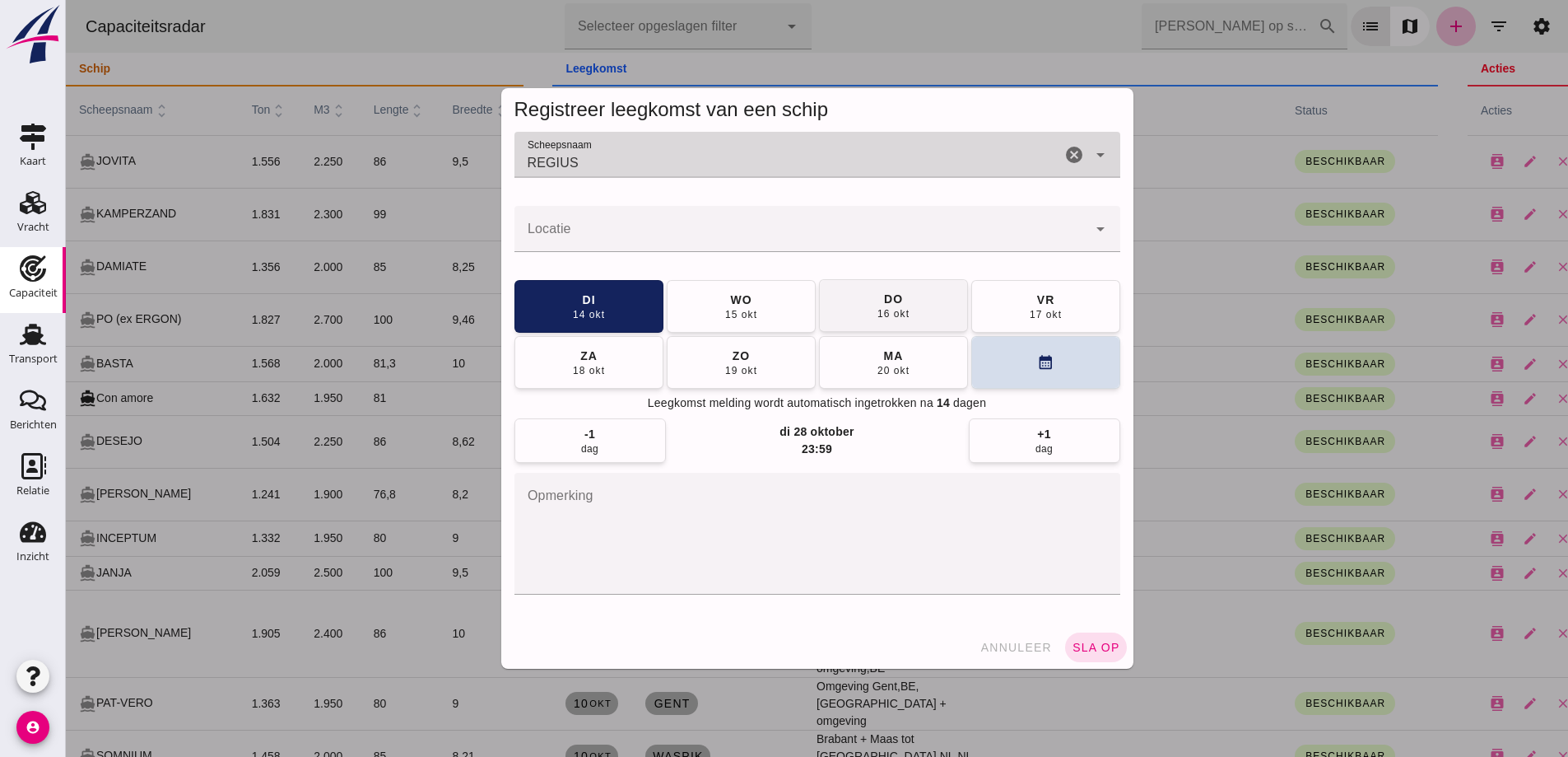
type input "REGIUS"
click at [736, 311] on div "15 okt" at bounding box center [740, 315] width 33 height 13
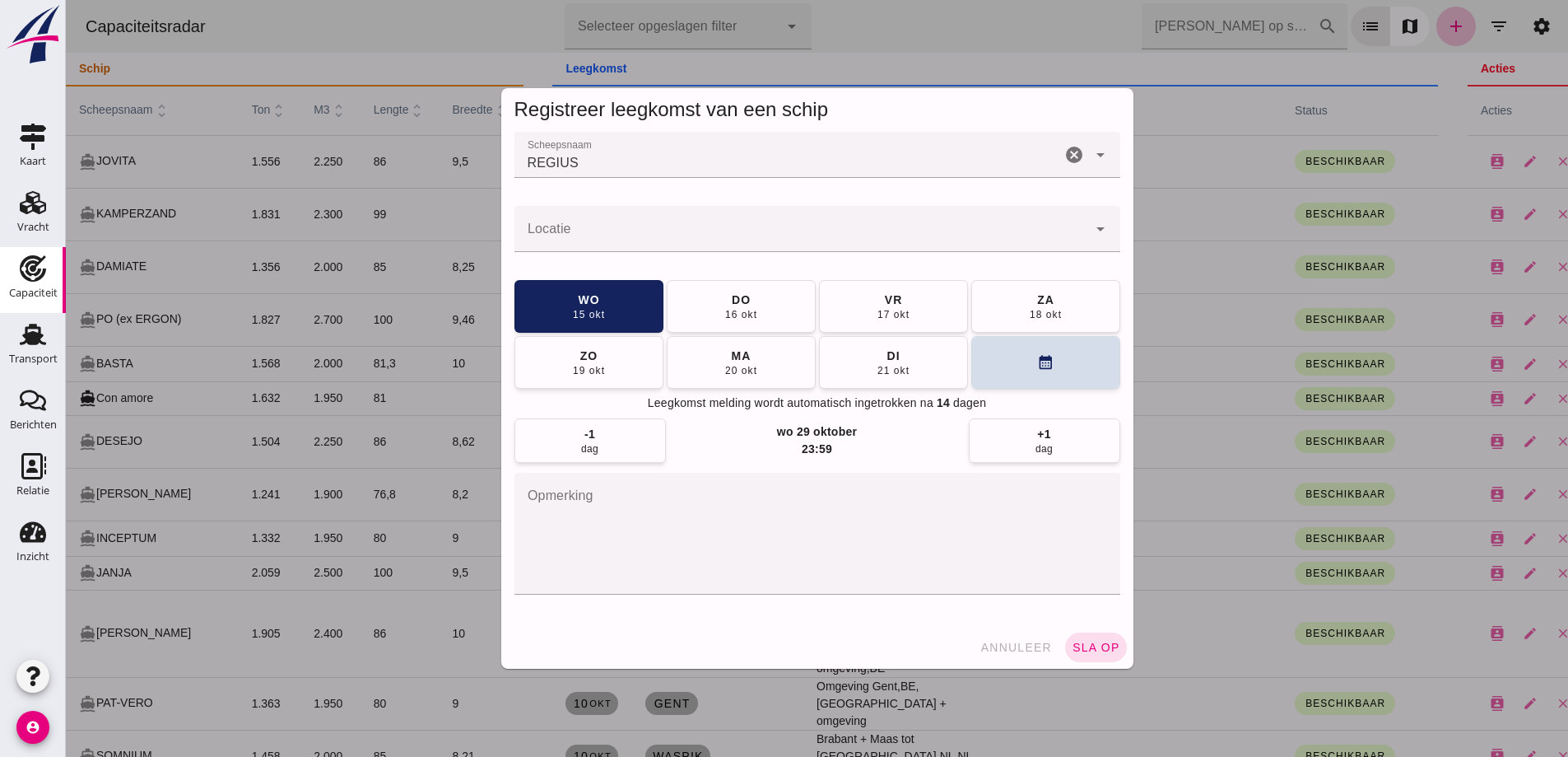
click at [610, 226] on div at bounding box center [800, 229] width 573 height 46
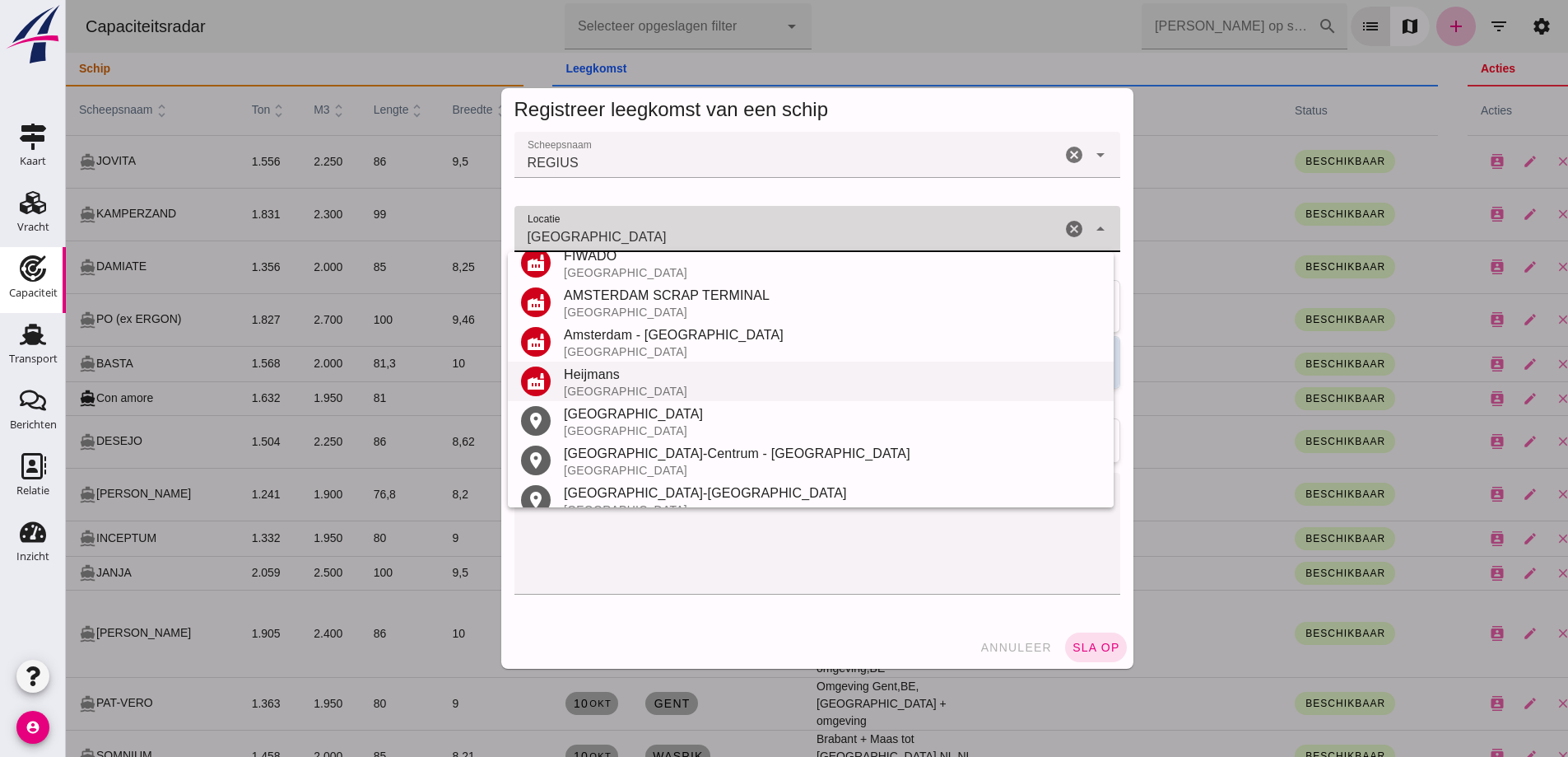
scroll to position [329, 0]
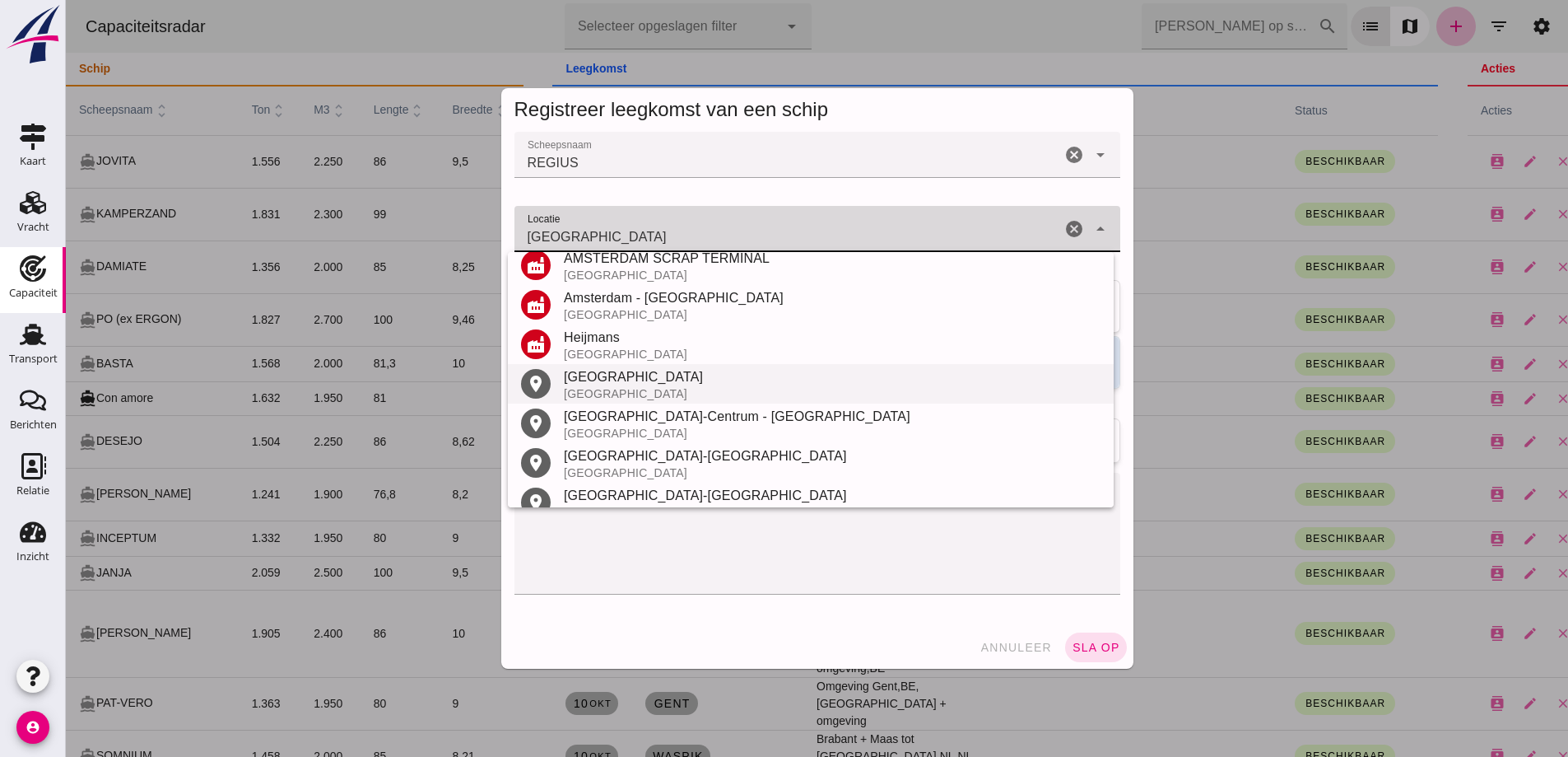
click at [611, 383] on div "[GEOGRAPHIC_DATA]" at bounding box center [832, 378] width 536 height 20
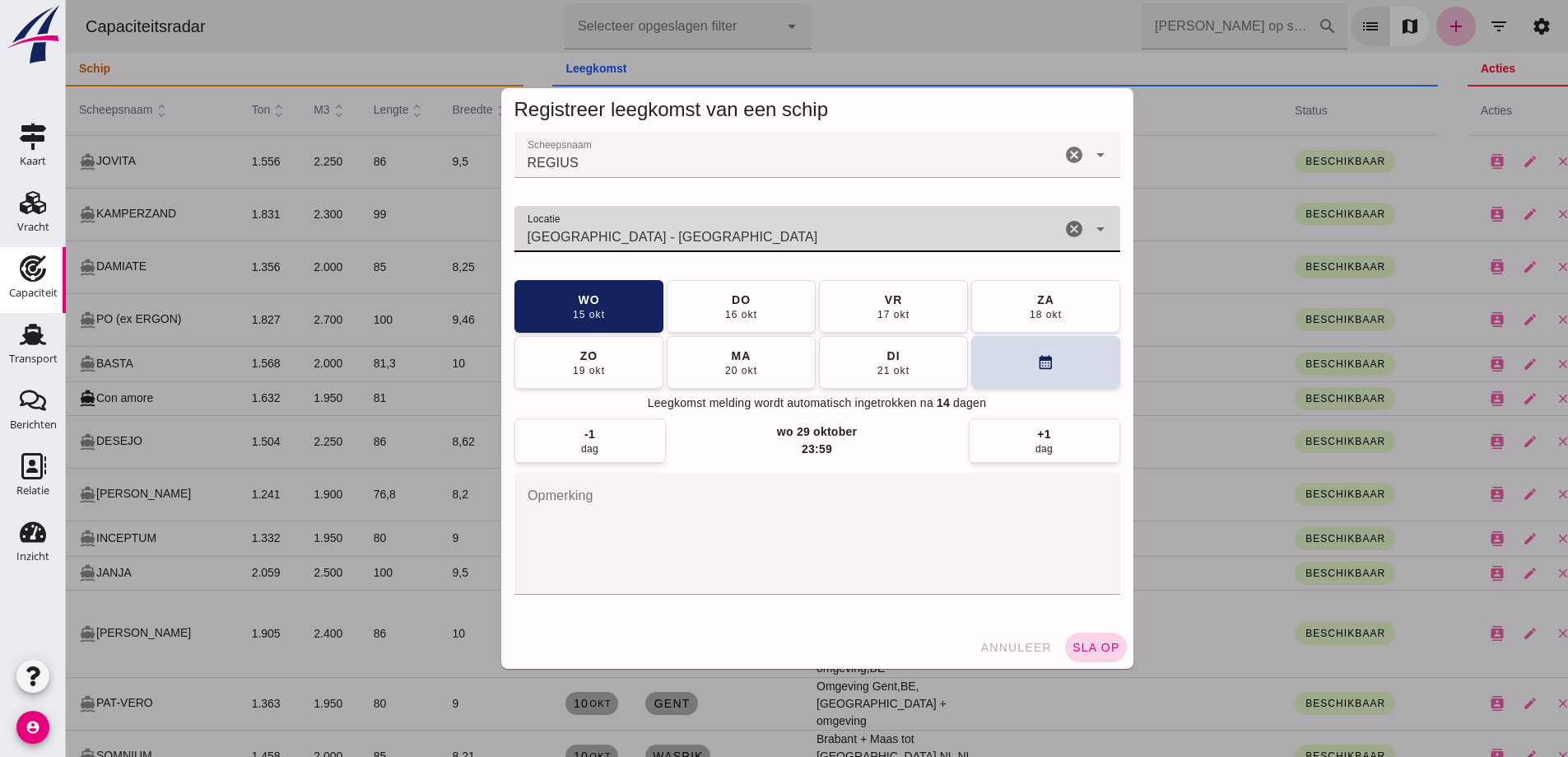
type input "[GEOGRAPHIC_DATA] - [GEOGRAPHIC_DATA]"
click at [1072, 645] on span "sla op" at bounding box center [1096, 647] width 48 height 13
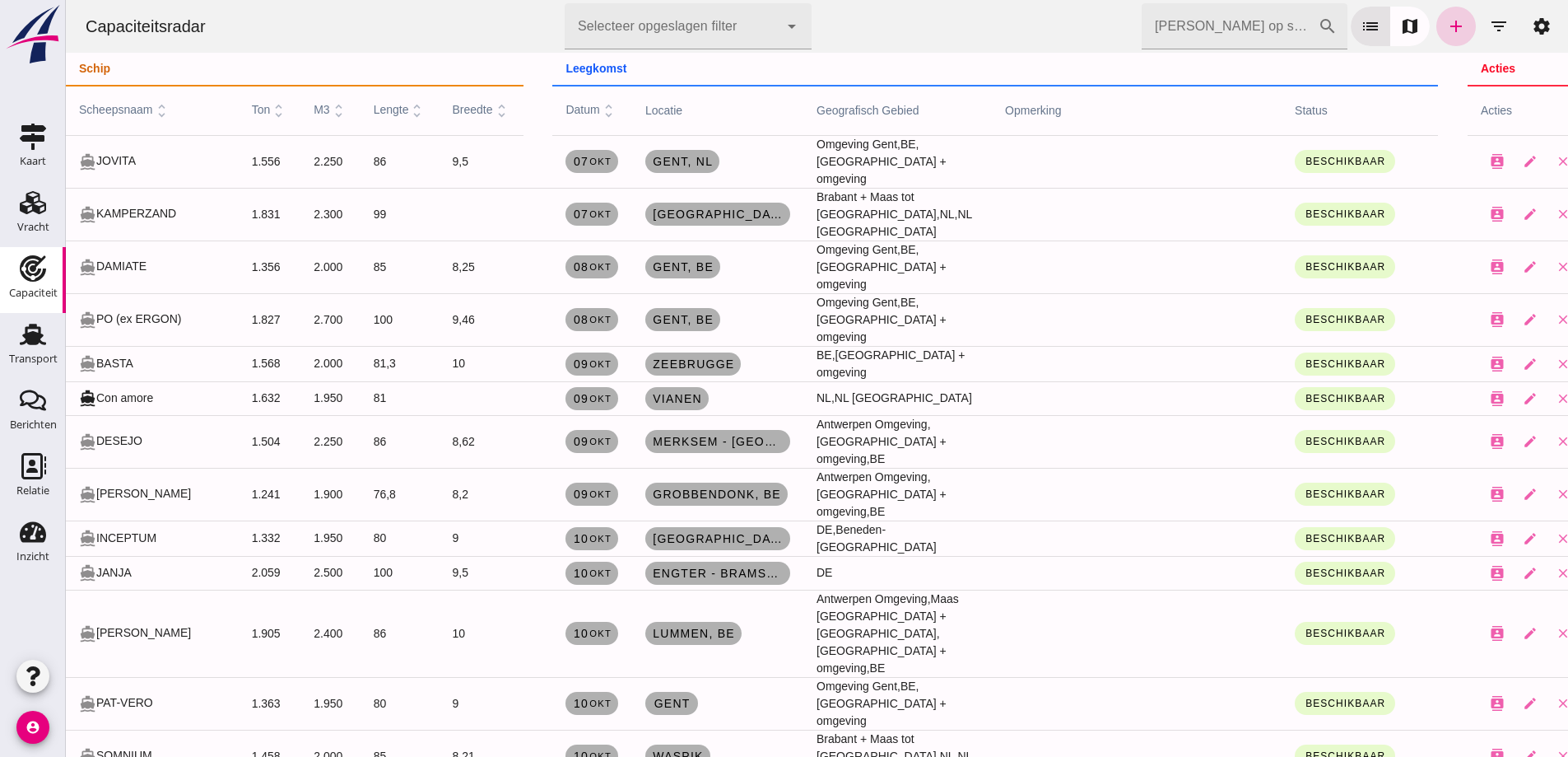
click at [1446, 34] on icon "add" at bounding box center [1456, 27] width 20 height 20
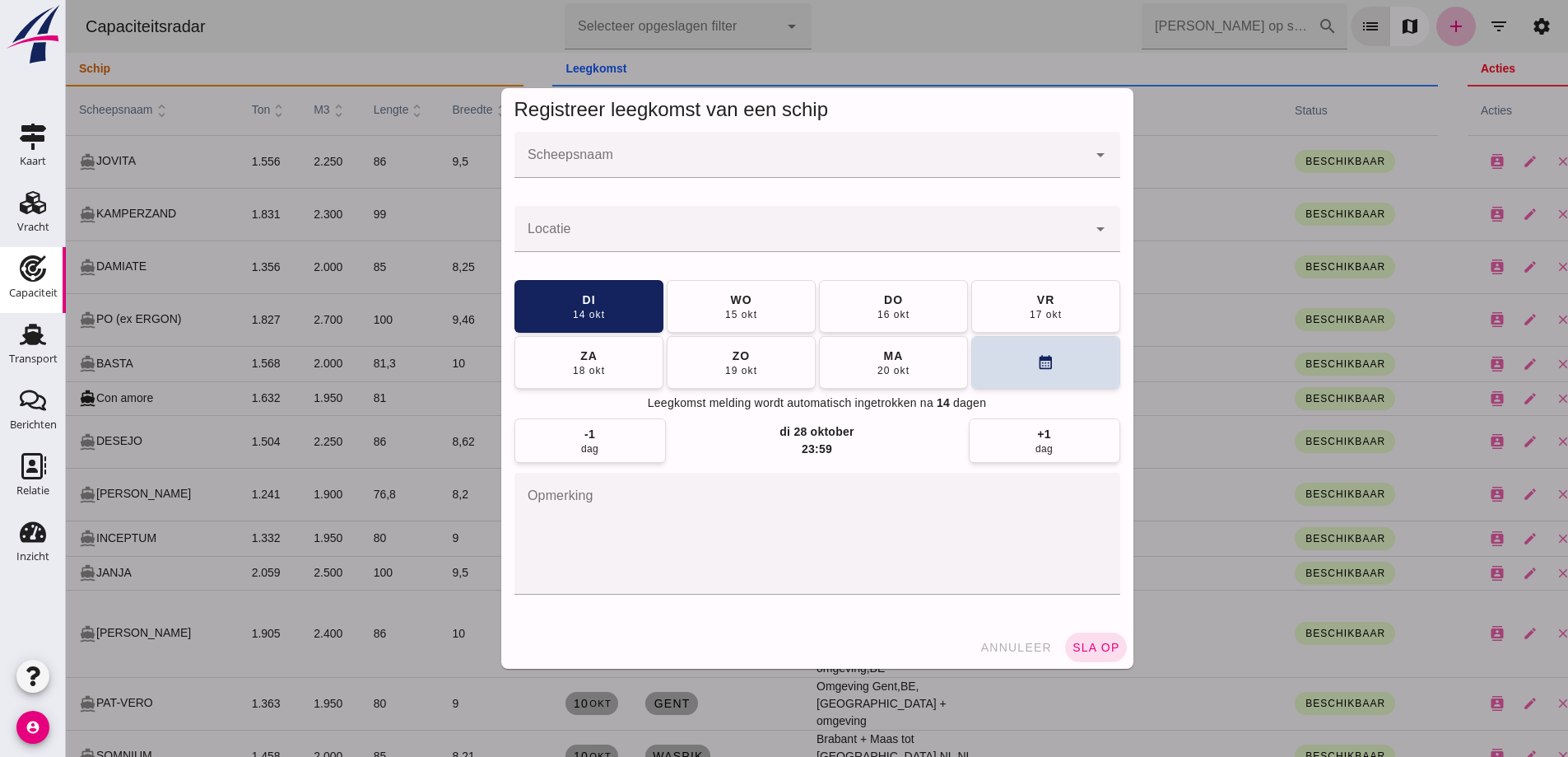
click at [568, 153] on div at bounding box center [800, 155] width 573 height 46
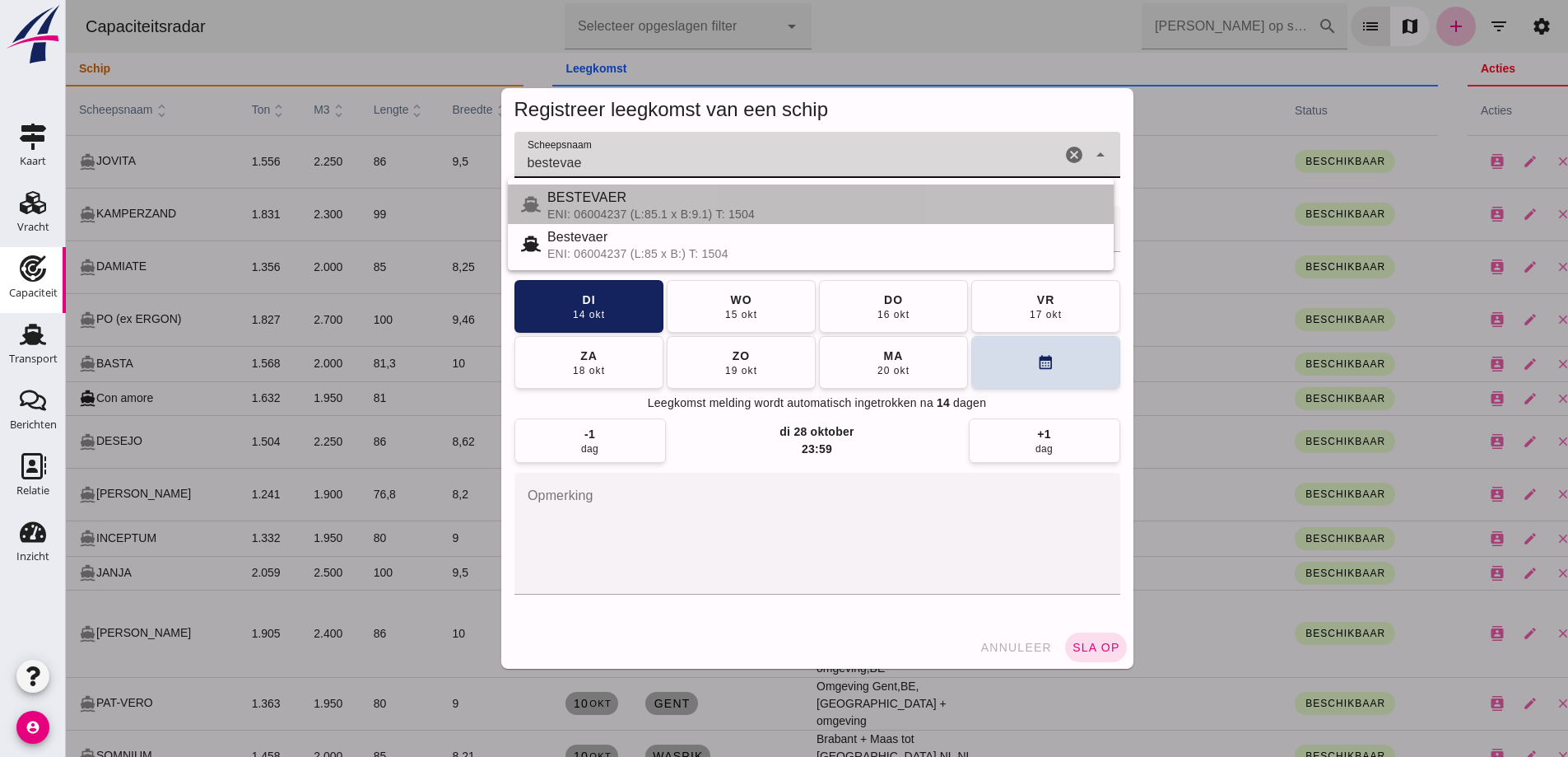
click at [572, 208] on div "ENI: 06004237 (L:85.1 x B:9.1) T: 1504" at bounding box center [823, 214] width 553 height 13
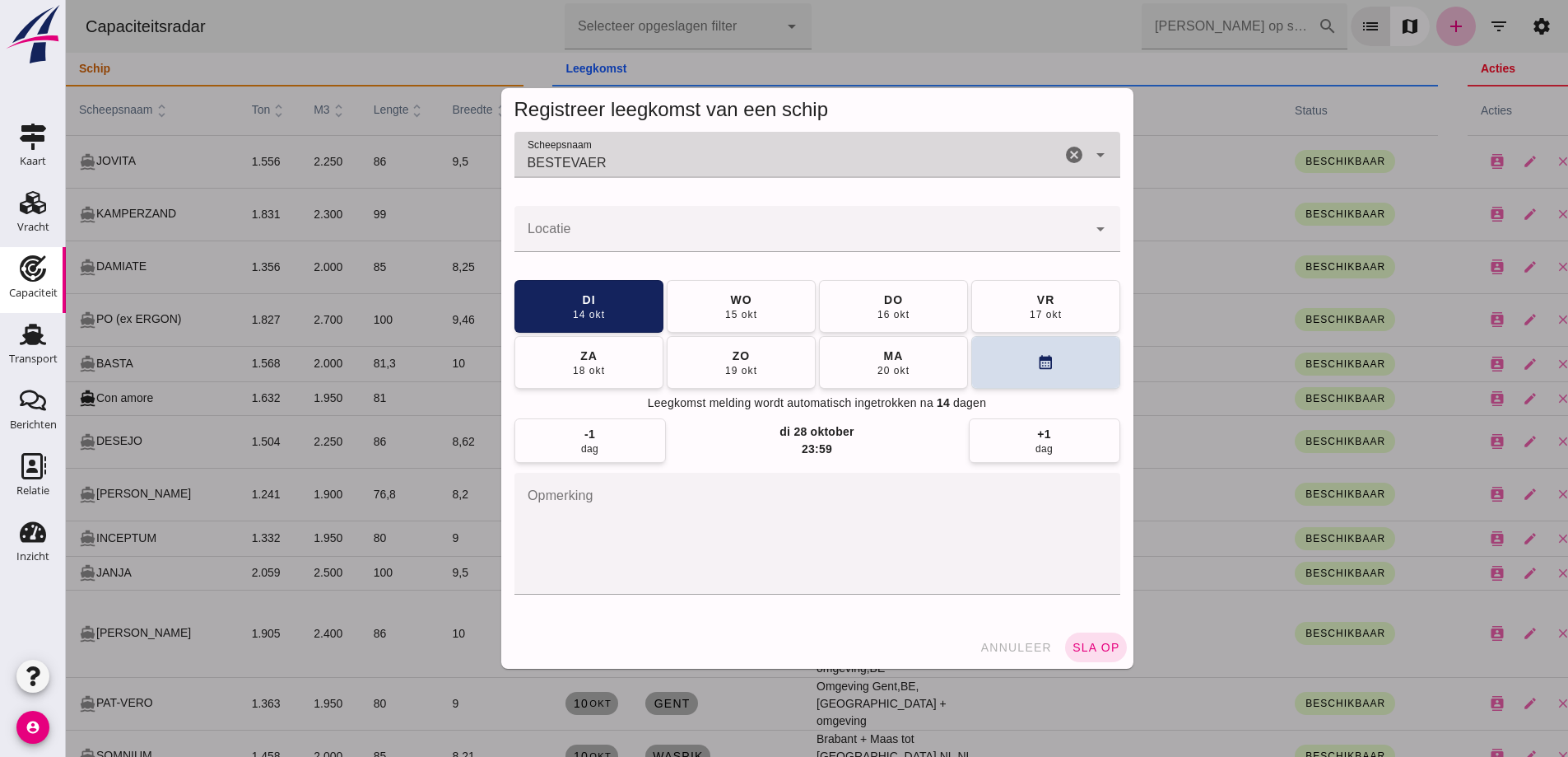
type input "BESTEVAER"
click at [564, 228] on input "Locatie" at bounding box center [800, 238] width 573 height 20
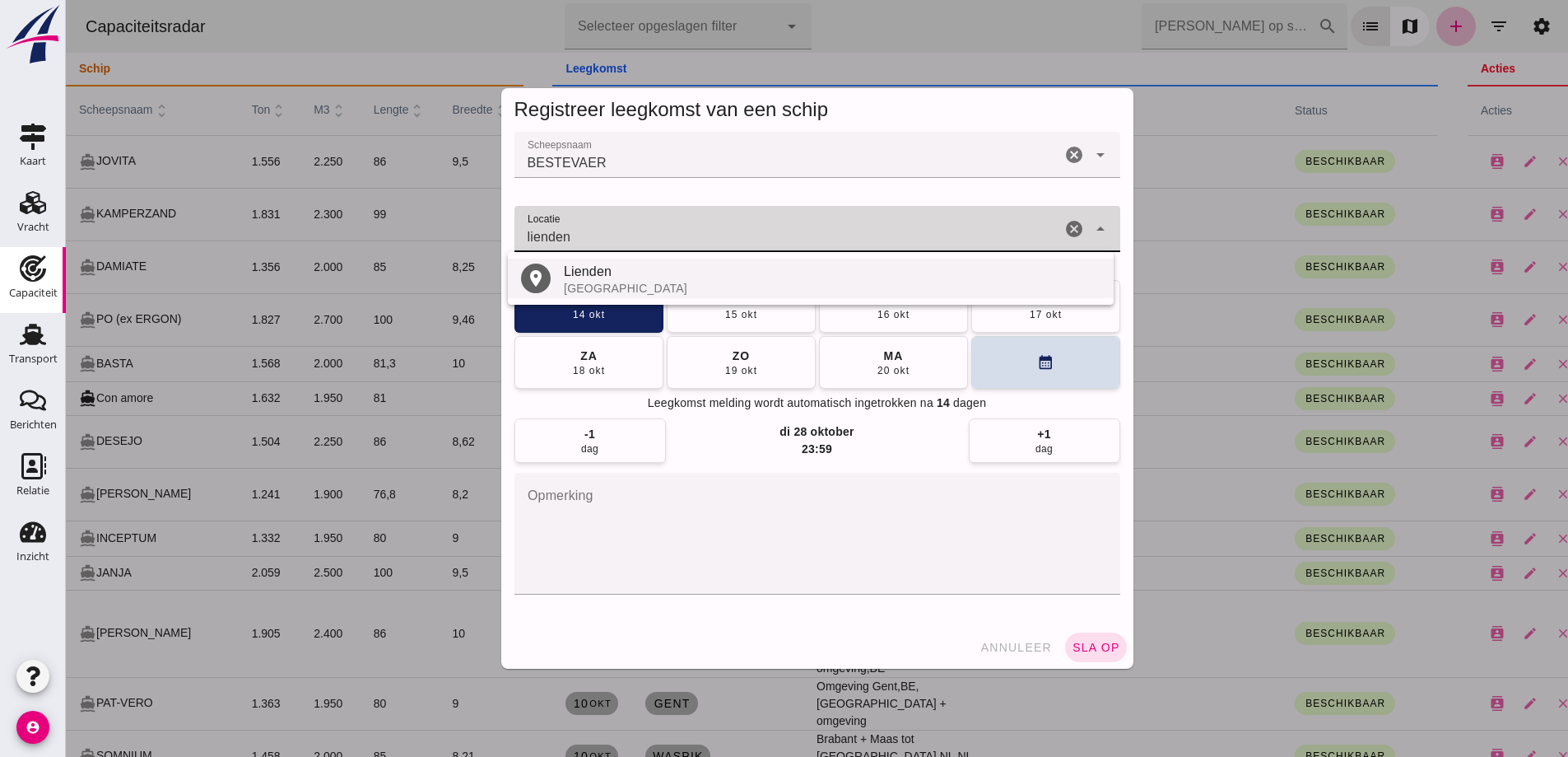
click at [566, 270] on div "Lienden" at bounding box center [832, 272] width 536 height 20
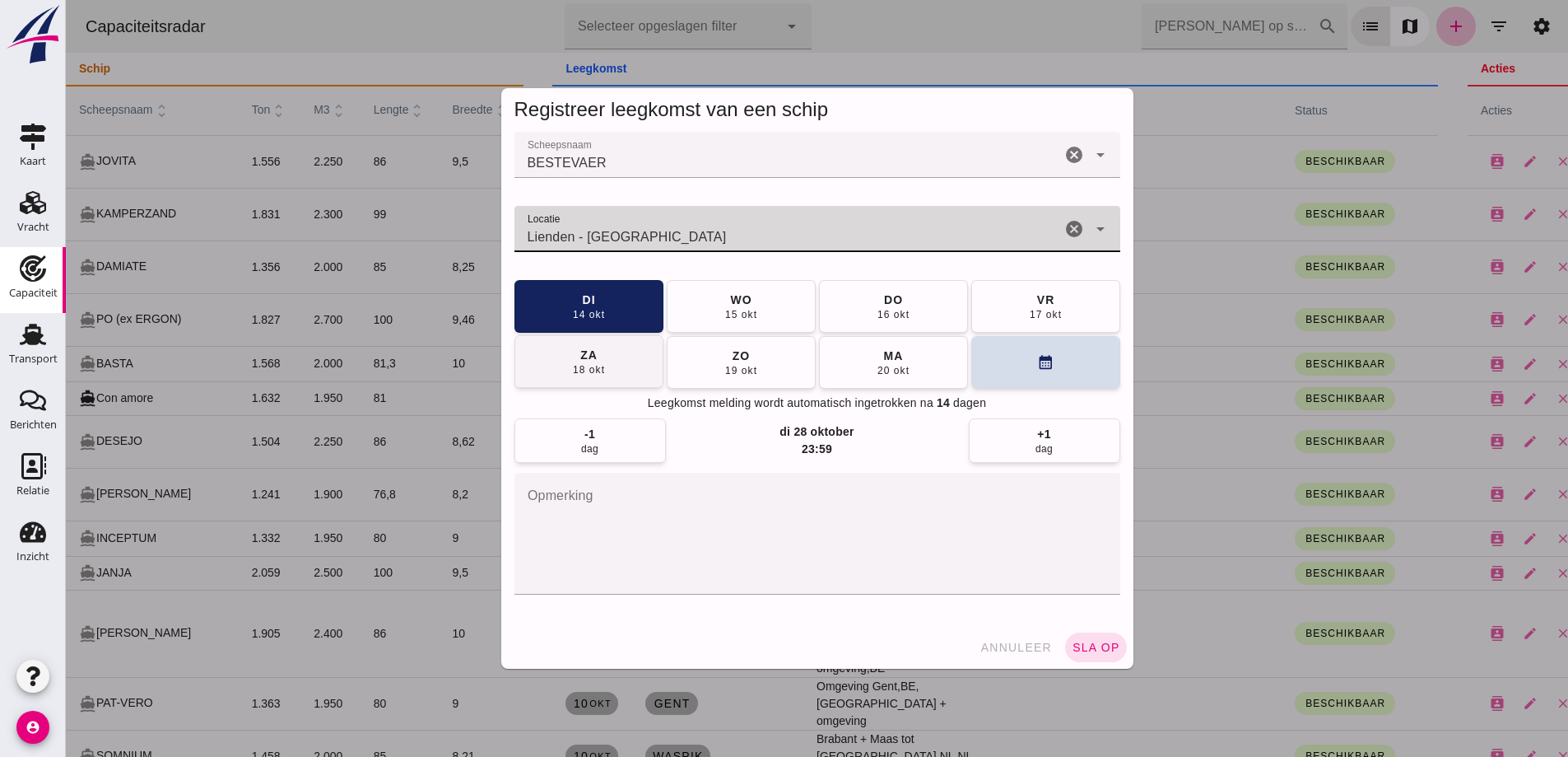
type input "Lienden - [GEOGRAPHIC_DATA]"
click at [633, 360] on button "[DATE]" at bounding box center [588, 362] width 149 height 53
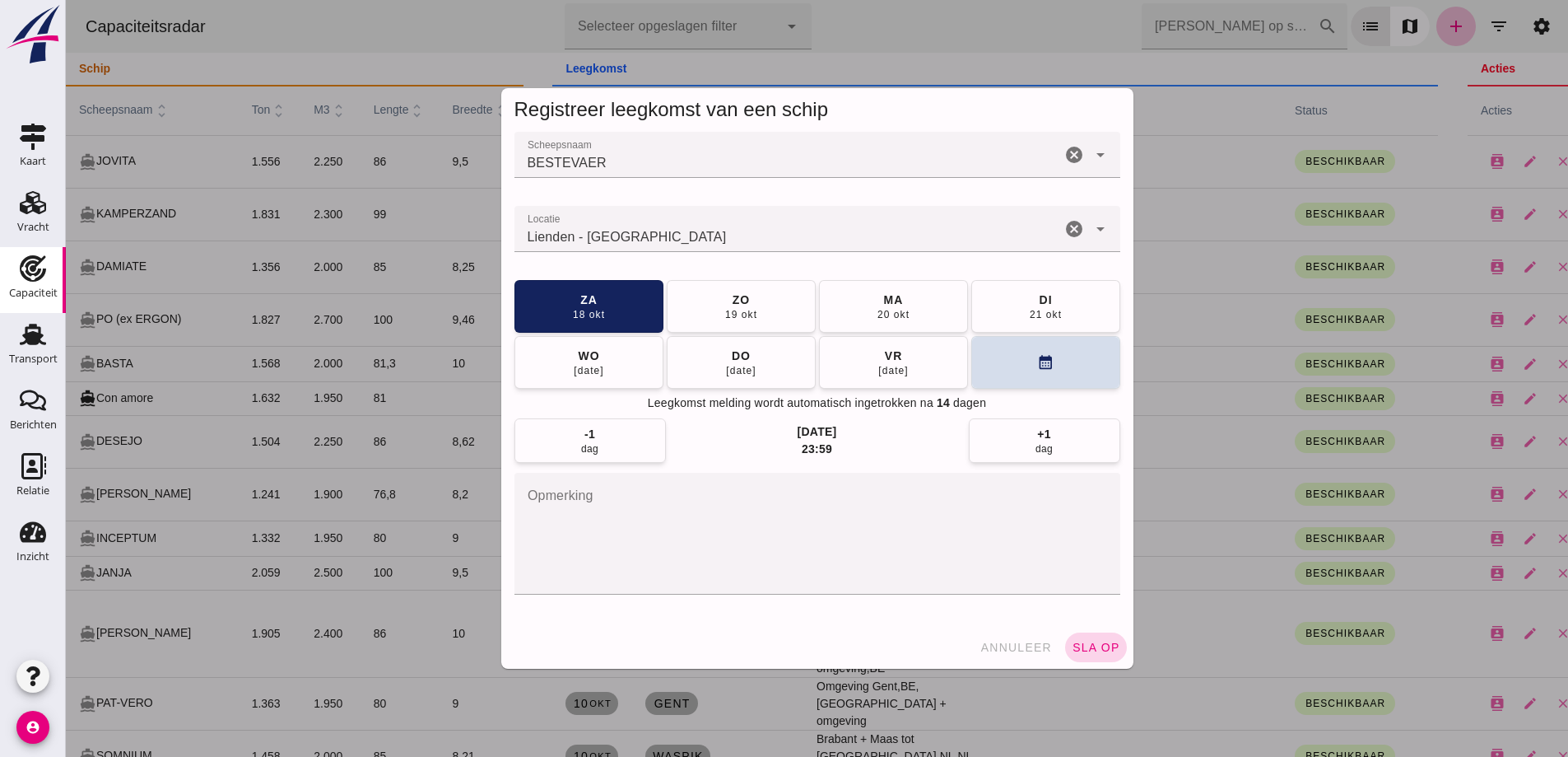
drag, startPoint x: 1116, startPoint y: 634, endPoint x: 1113, endPoint y: 646, distance: 12.4
drag, startPoint x: 1113, startPoint y: 646, endPoint x: 1105, endPoint y: 642, distance: 8.9
click at [1106, 642] on span "sla op" at bounding box center [1096, 647] width 48 height 13
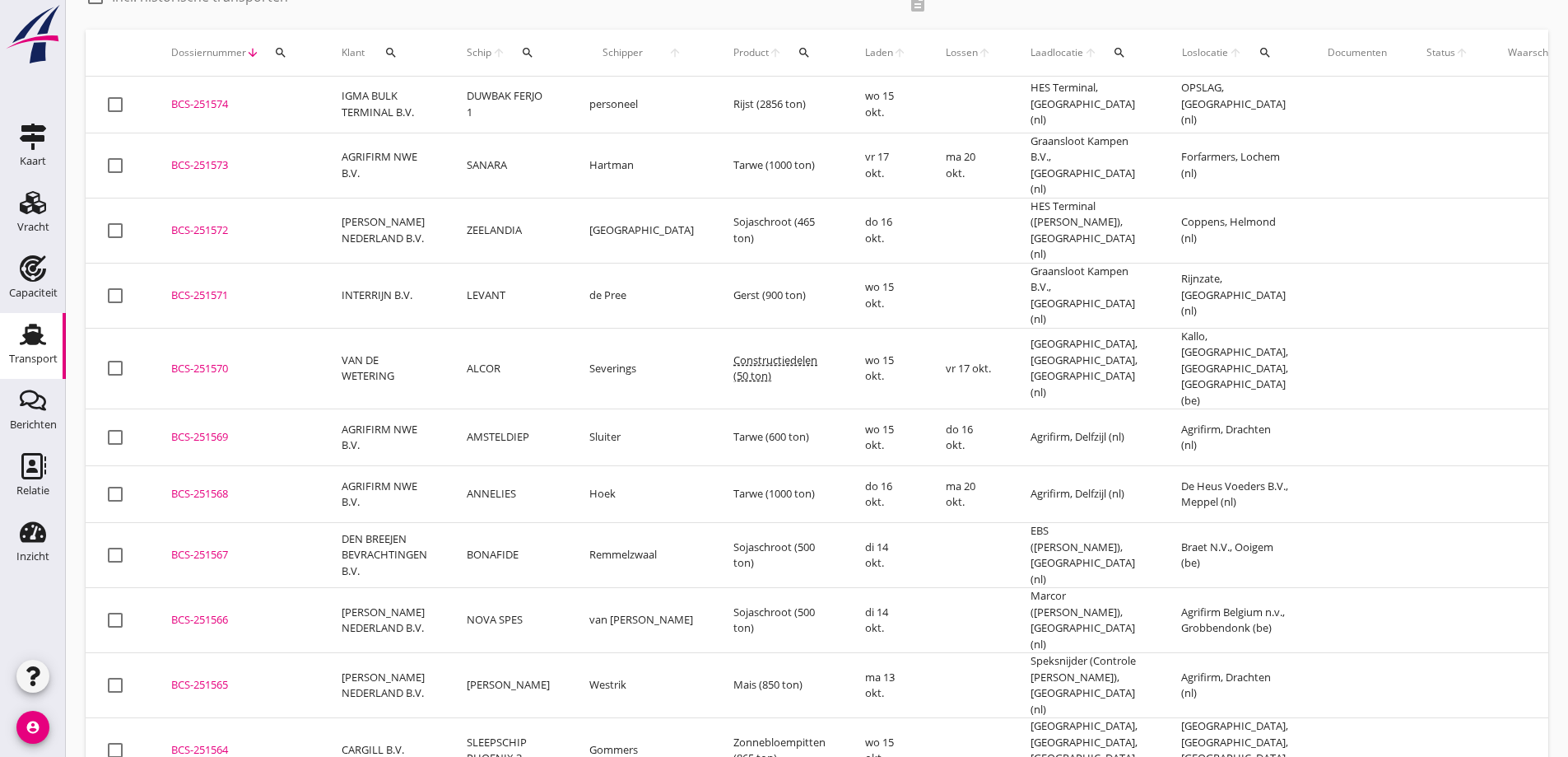
scroll to position [82, 0]
